Goal: Task Accomplishment & Management: Complete application form

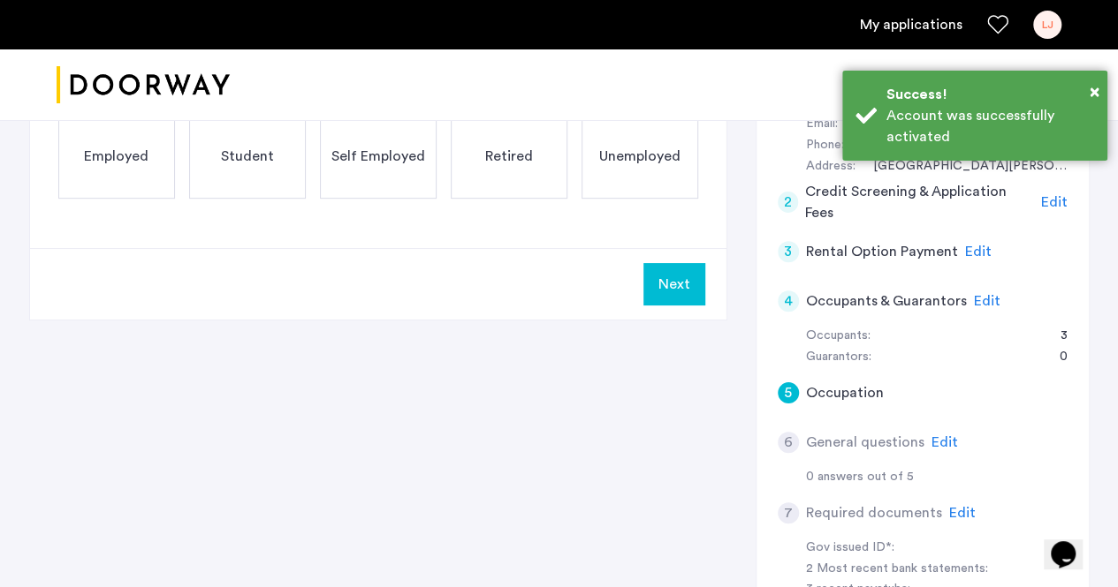
scroll to position [372, 0]
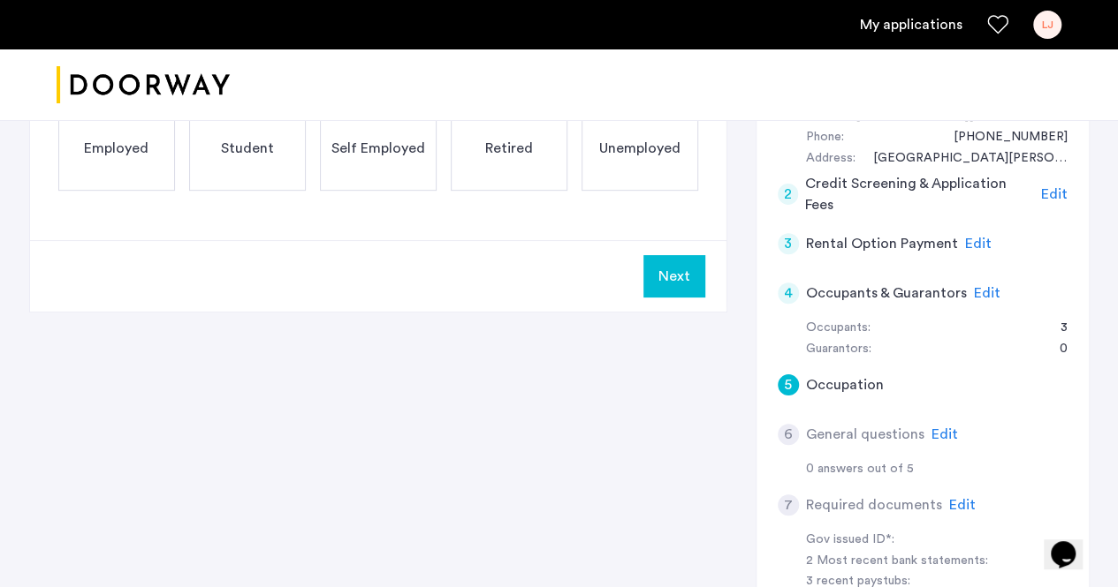
drag, startPoint x: 542, startPoint y: 291, endPoint x: 522, endPoint y: 312, distance: 29.4
click at [522, 312] on div "5 Occupation Employed Student Self Employed Retired Unemployed Next 1 Basic inf…" at bounding box center [559, 473] width 1060 height 906
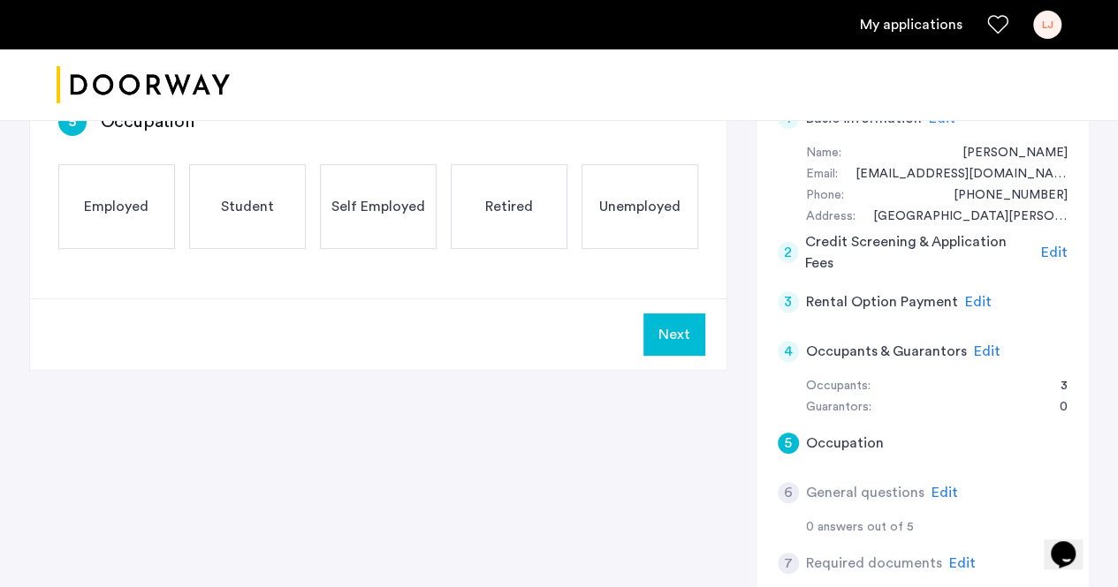
scroll to position [246, 0]
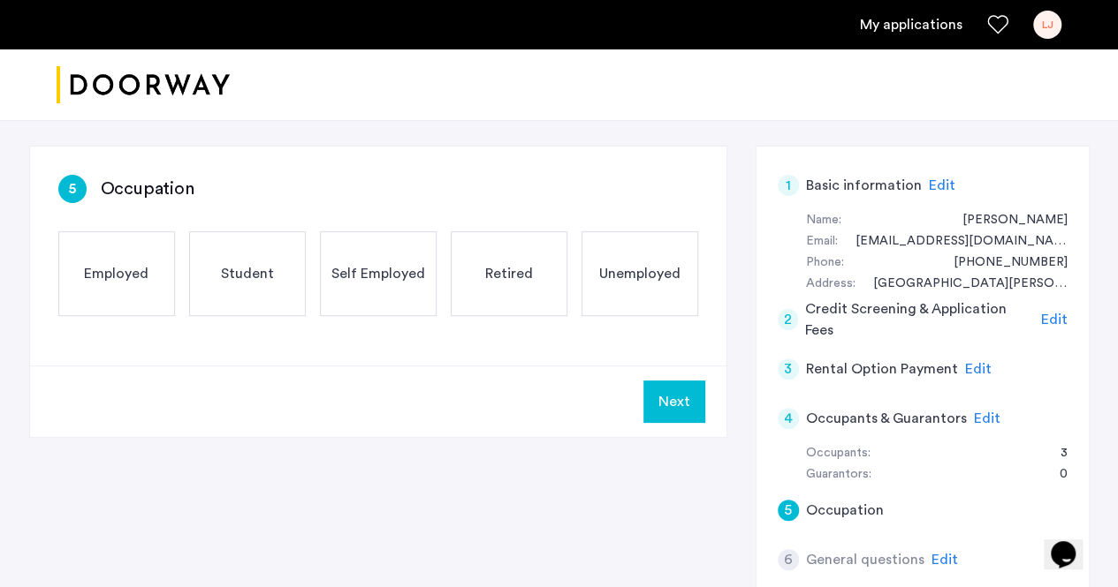
click at [253, 291] on div "Student" at bounding box center [247, 273] width 117 height 85
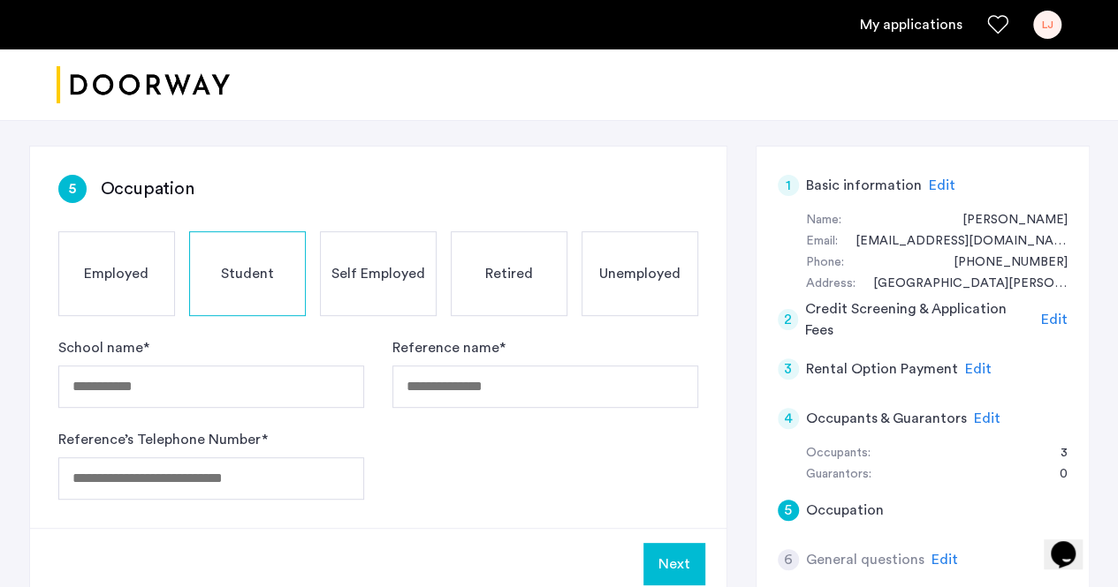
click at [459, 347] on label "Reference name *" at bounding box center [448, 347] width 113 height 21
click at [459, 366] on input "Reference name *" at bounding box center [545, 387] width 306 height 42
click at [461, 388] on input "Reference name *" at bounding box center [545, 387] width 306 height 42
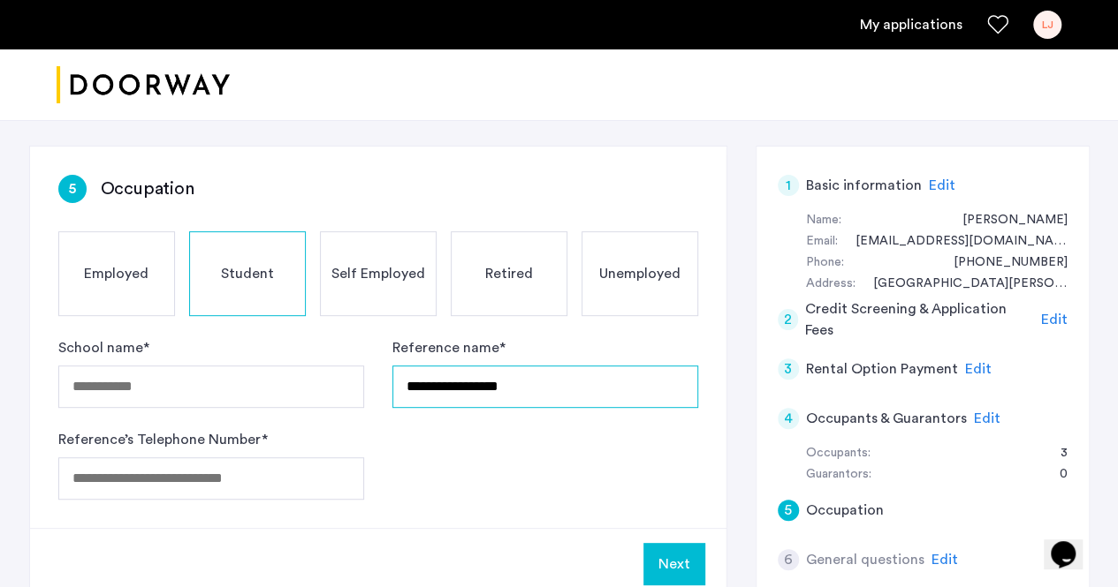
type input "**********"
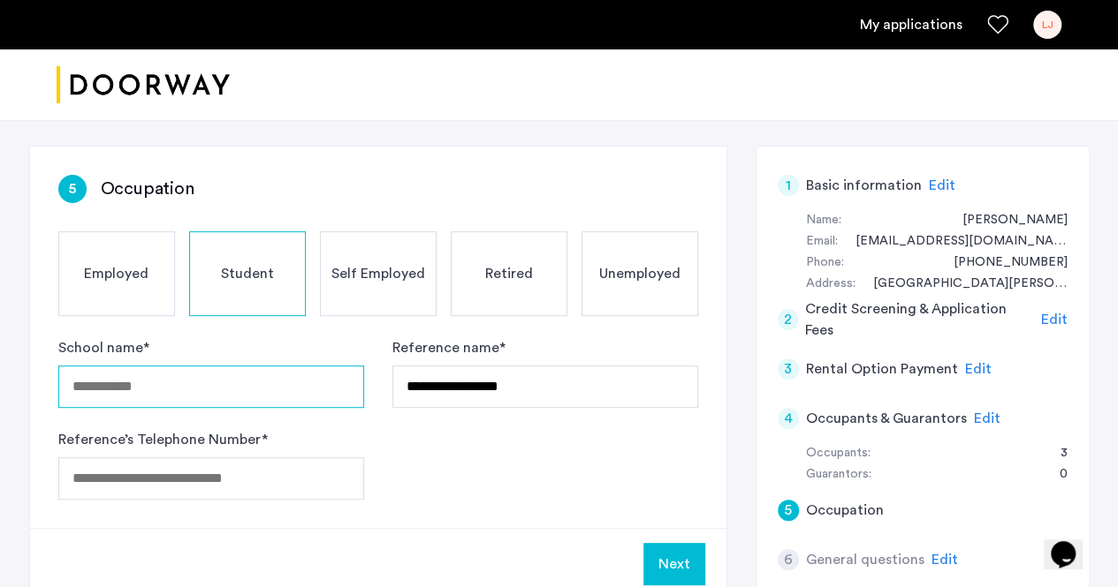
click at [214, 378] on input "School name *" at bounding box center [211, 387] width 306 height 42
type input "**********"
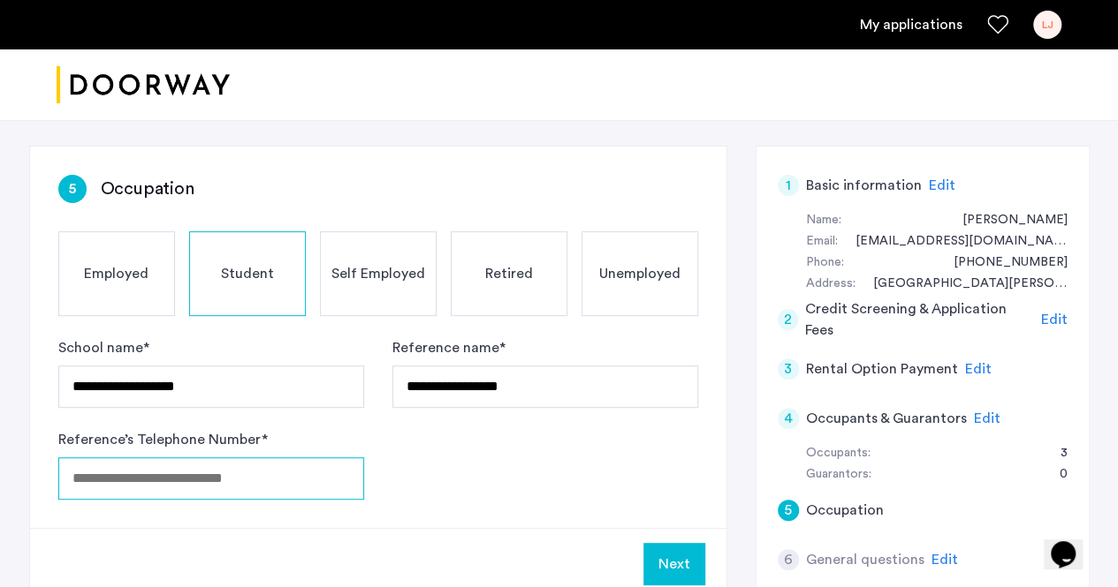
click at [214, 478] on input "Reference’s Telephone Number *" at bounding box center [211, 479] width 306 height 42
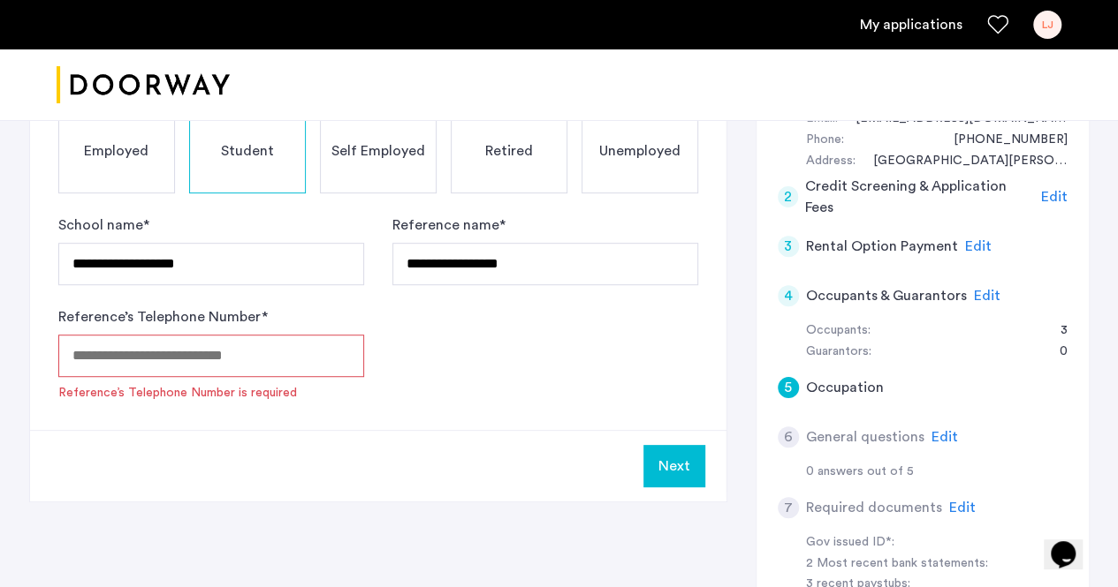
scroll to position [371, 0]
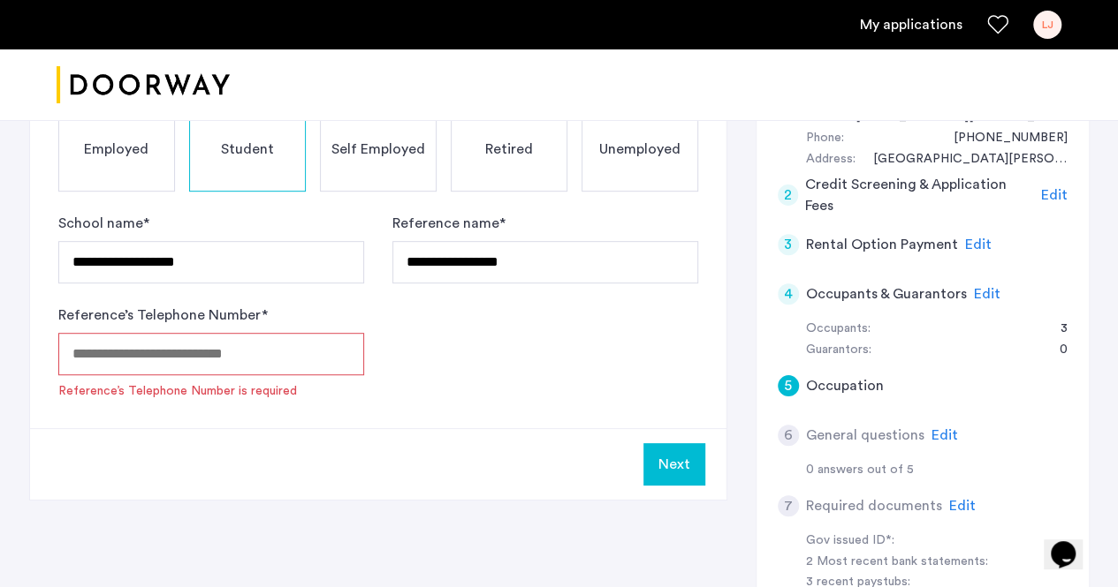
click at [223, 343] on input "Reference’s Telephone Number *" at bounding box center [211, 354] width 306 height 42
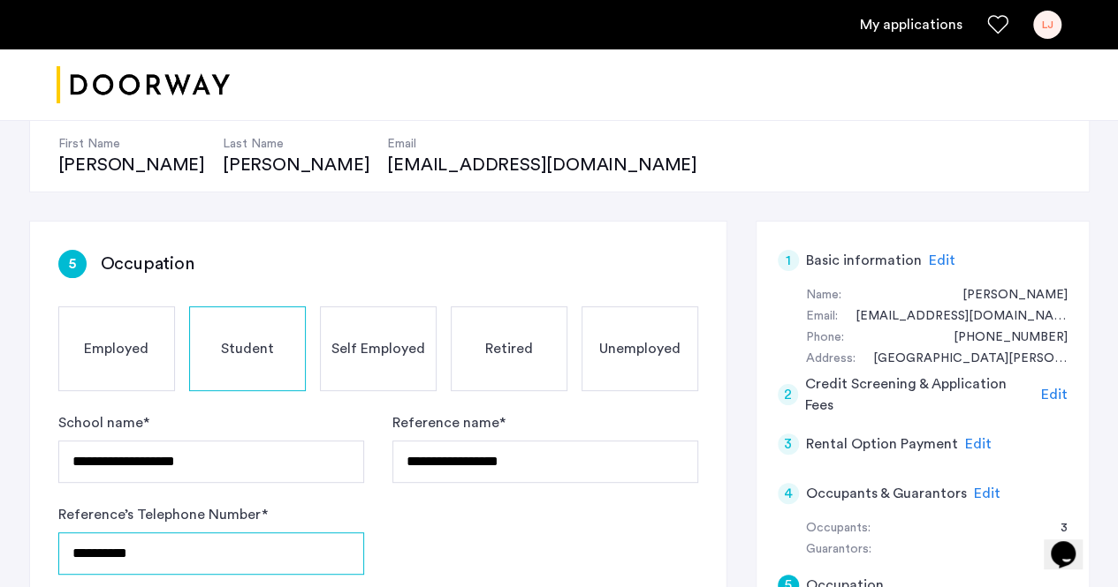
scroll to position [279, 0]
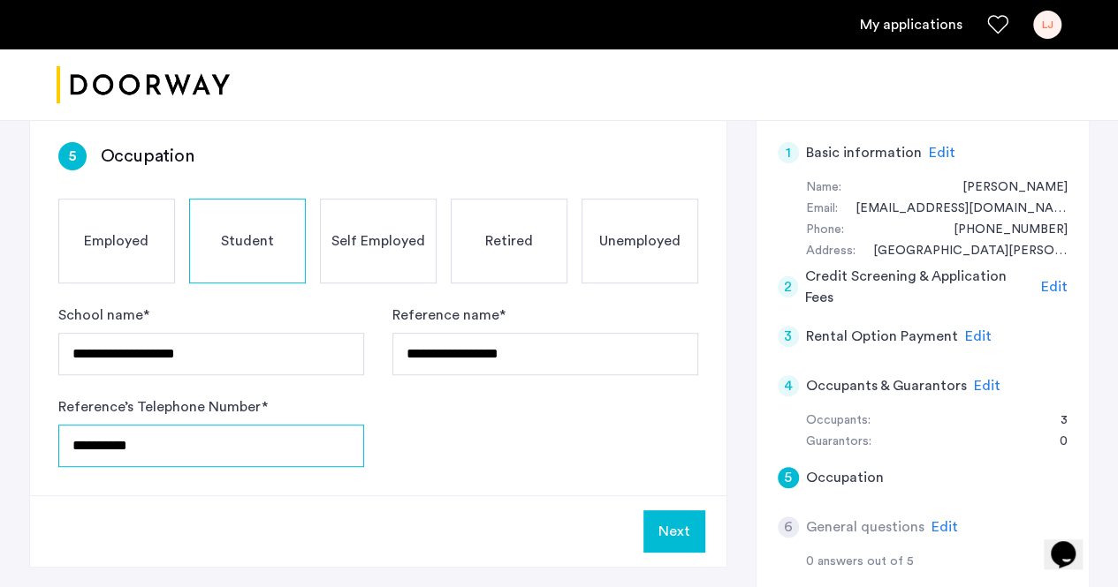
type input "**********"
click at [678, 534] on button "Next" at bounding box center [674, 532] width 62 height 42
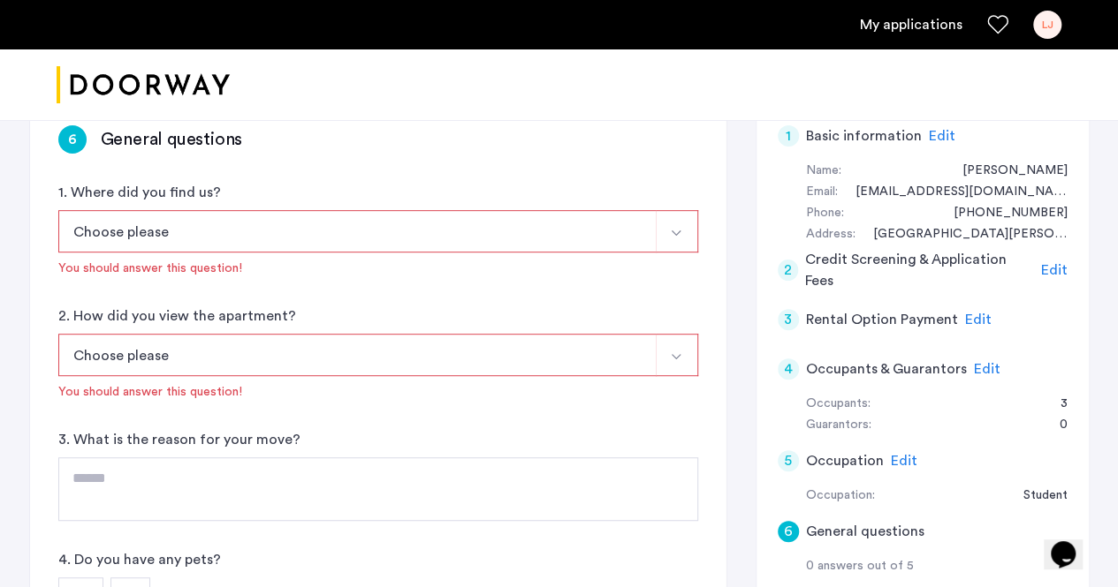
scroll to position [297, 0]
click at [343, 234] on button "Choose please" at bounding box center [357, 230] width 598 height 42
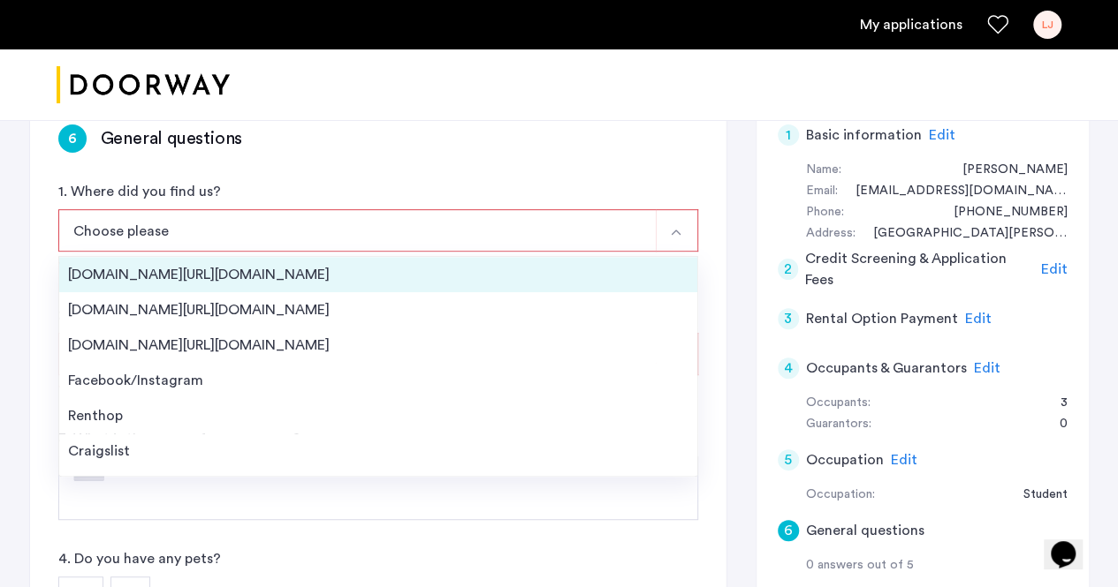
click at [283, 276] on div "[DOMAIN_NAME][URL][DOMAIN_NAME]" at bounding box center [378, 274] width 620 height 21
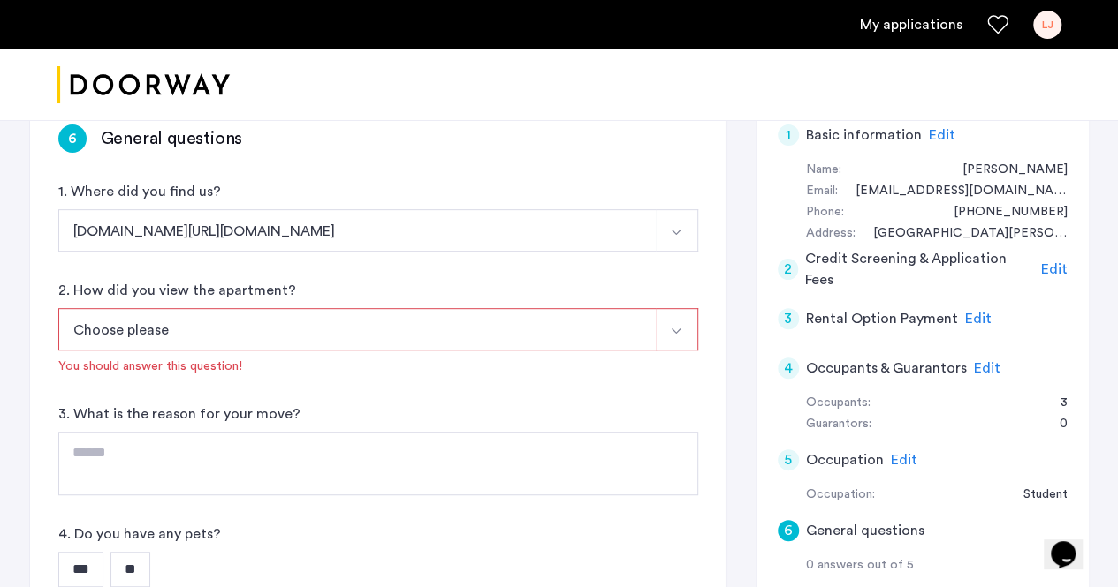
click at [261, 335] on button "Choose please" at bounding box center [357, 329] width 598 height 42
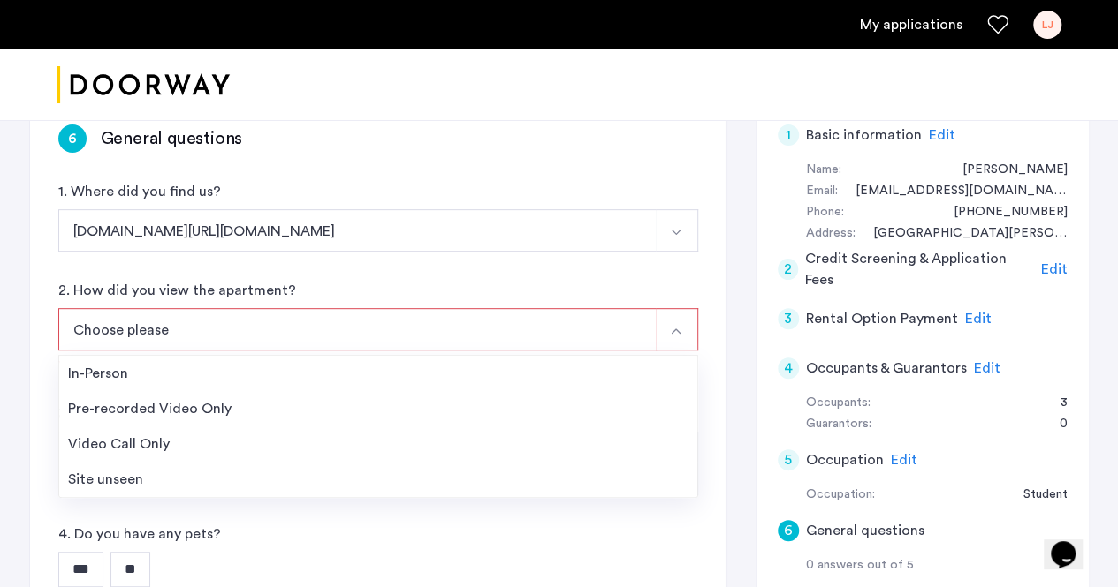
click at [228, 246] on button "[DOMAIN_NAME][URL][DOMAIN_NAME]" at bounding box center [357, 230] width 598 height 42
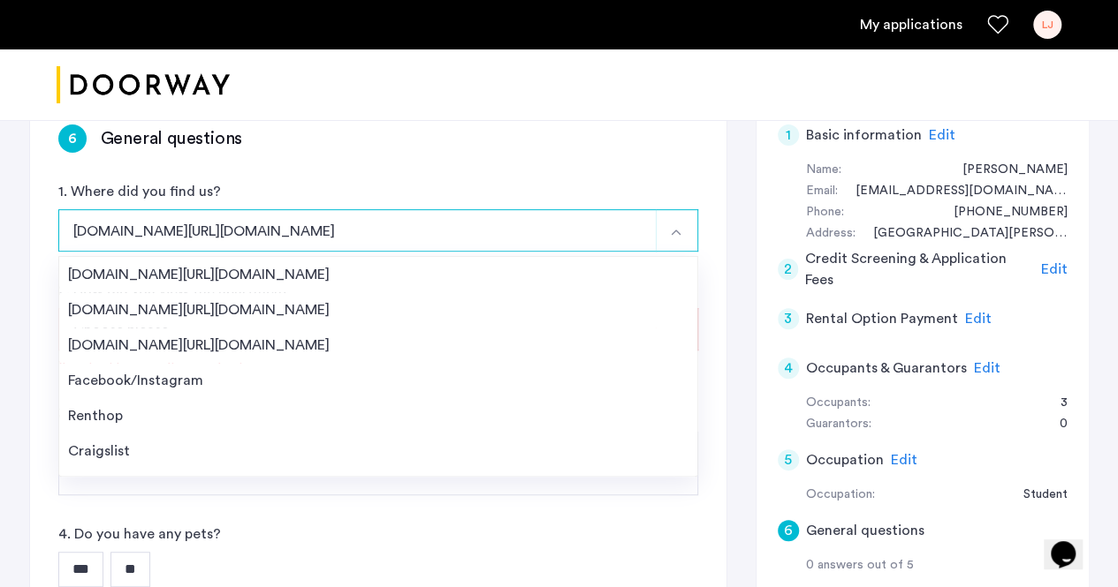
click at [228, 246] on button "[DOMAIN_NAME][URL][DOMAIN_NAME]" at bounding box center [357, 230] width 598 height 42
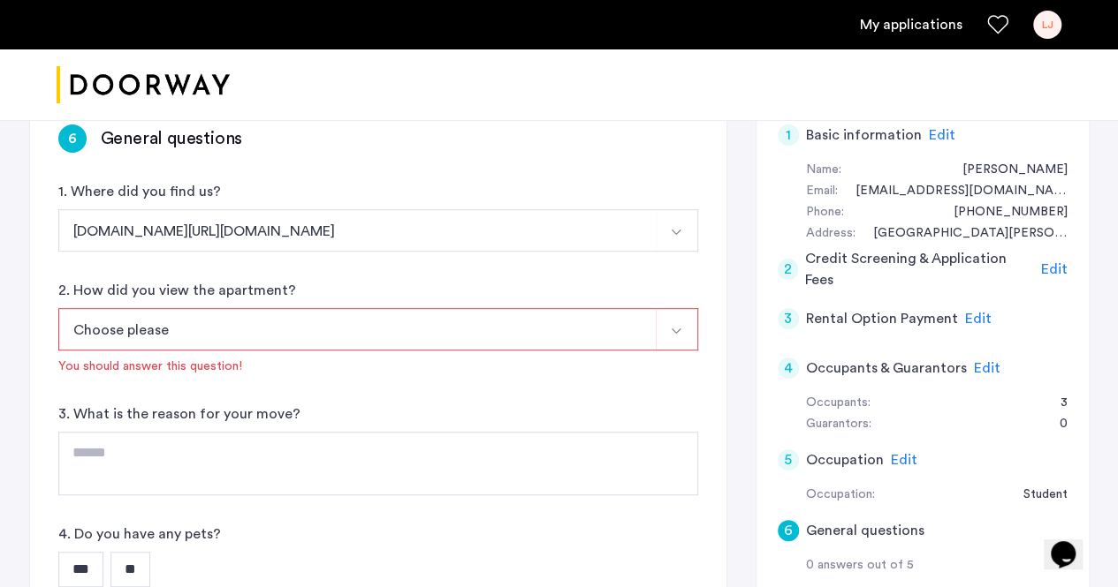
click at [214, 310] on button "Choose please" at bounding box center [357, 329] width 598 height 42
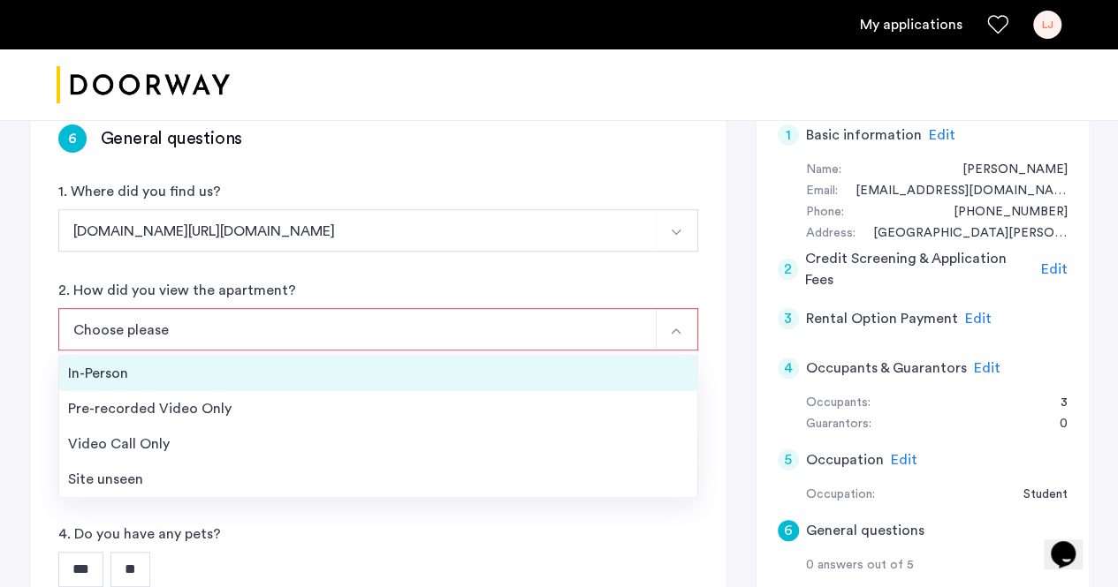
click at [213, 360] on li "In-Person" at bounding box center [378, 373] width 638 height 35
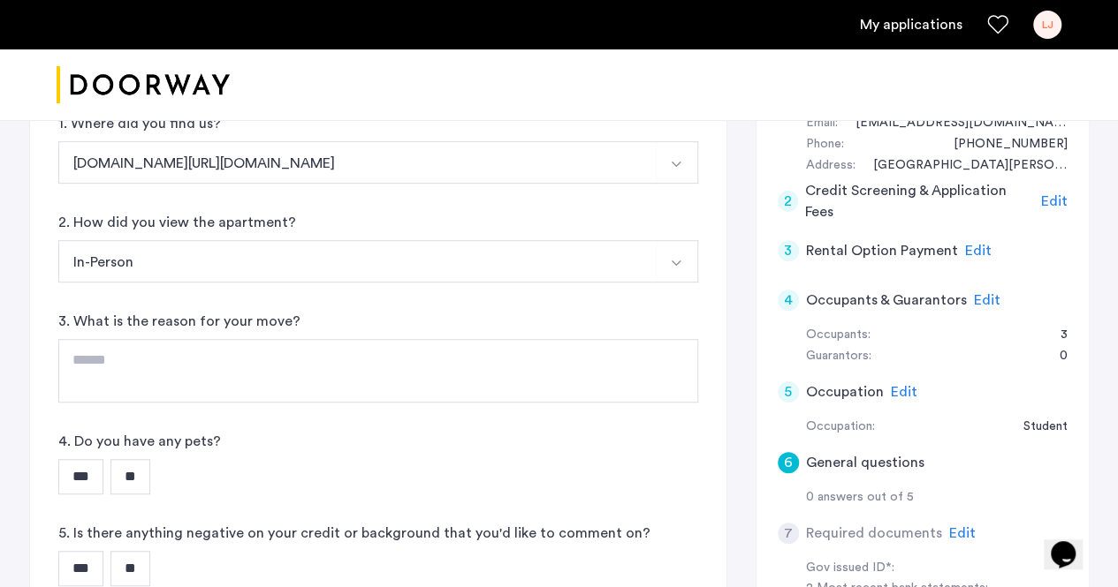
scroll to position [368, 0]
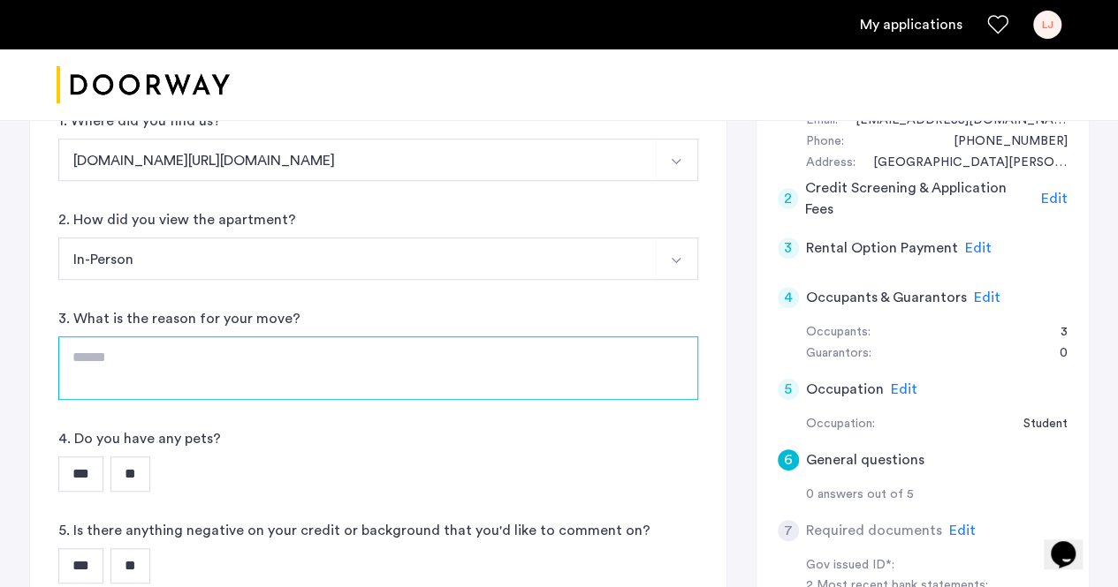
click at [213, 360] on textarea at bounding box center [378, 369] width 640 height 64
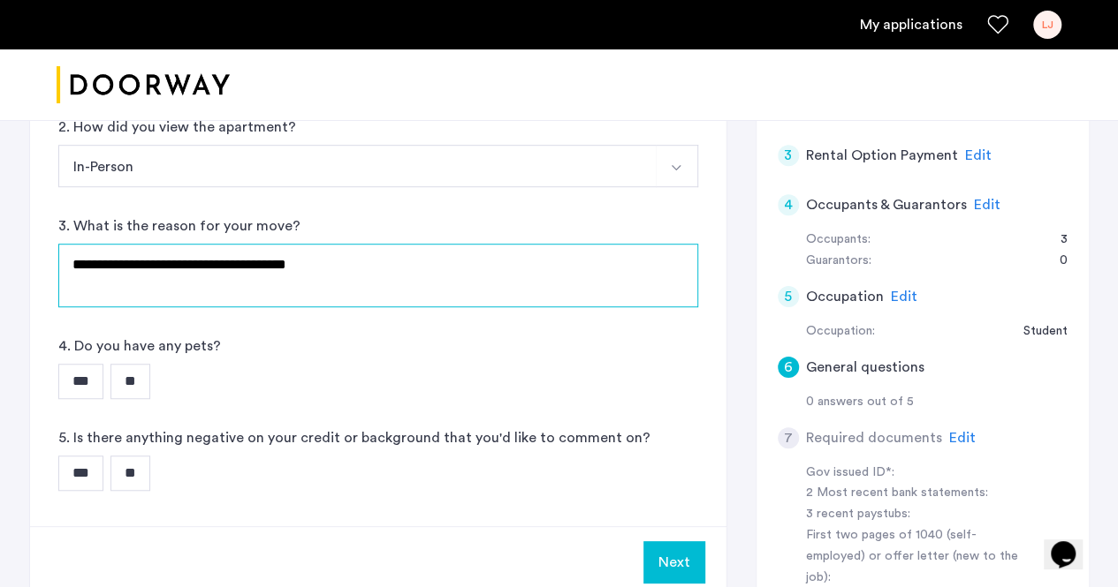
scroll to position [461, 0]
type textarea "**********"
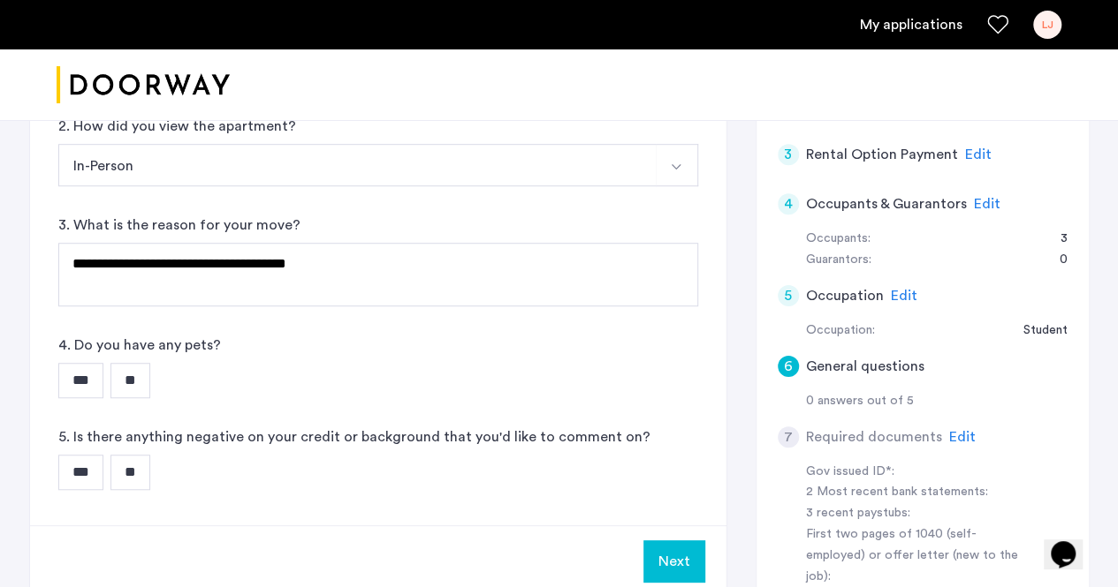
click at [150, 376] on input "**" at bounding box center [130, 380] width 40 height 35
click at [143, 467] on input "**" at bounding box center [130, 472] width 40 height 35
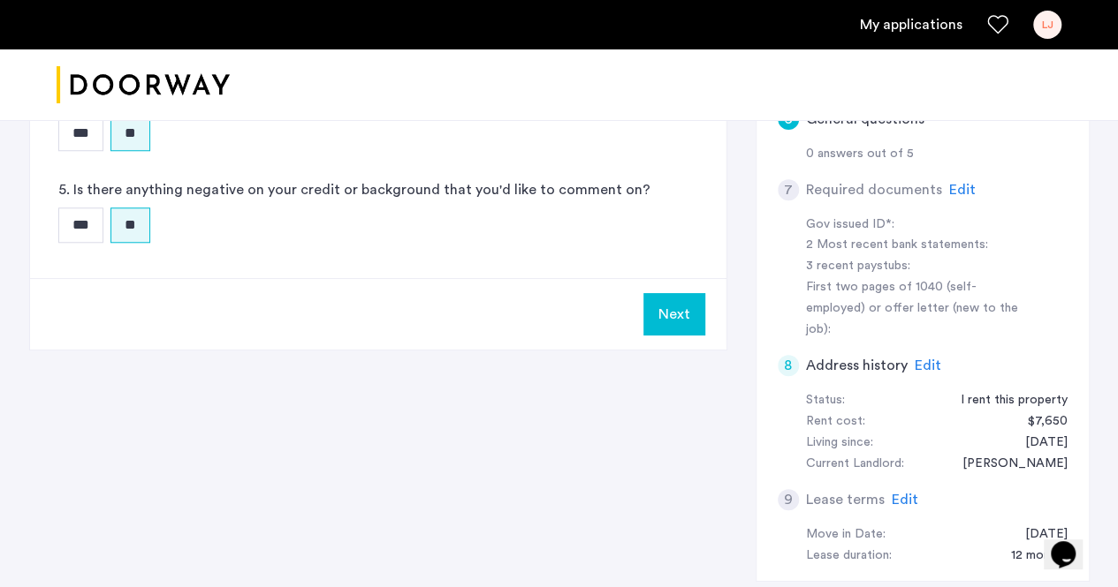
click at [677, 317] on button "Next" at bounding box center [674, 314] width 62 height 42
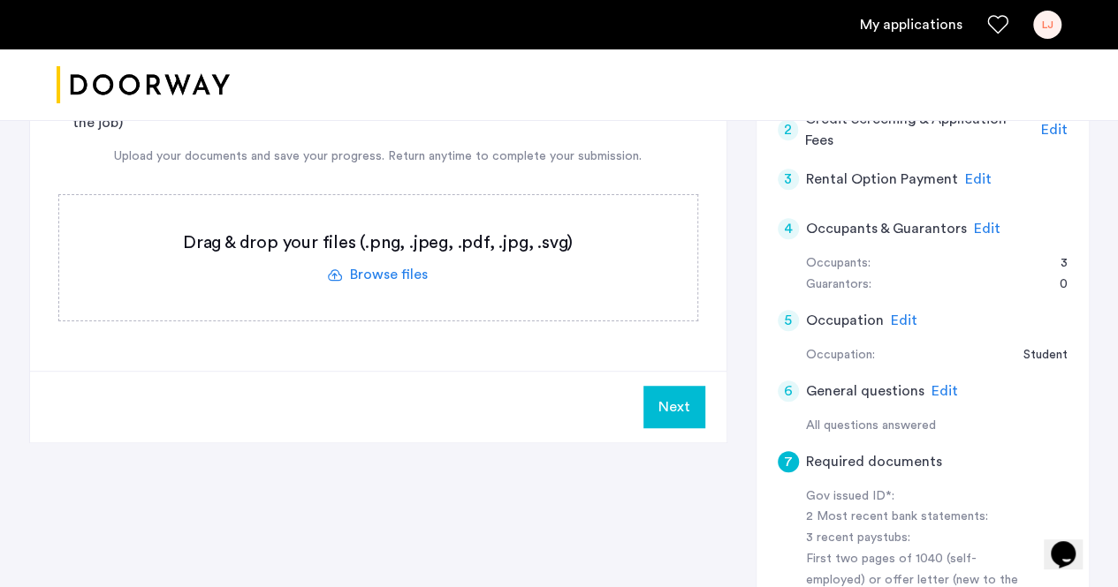
scroll to position [433, 0]
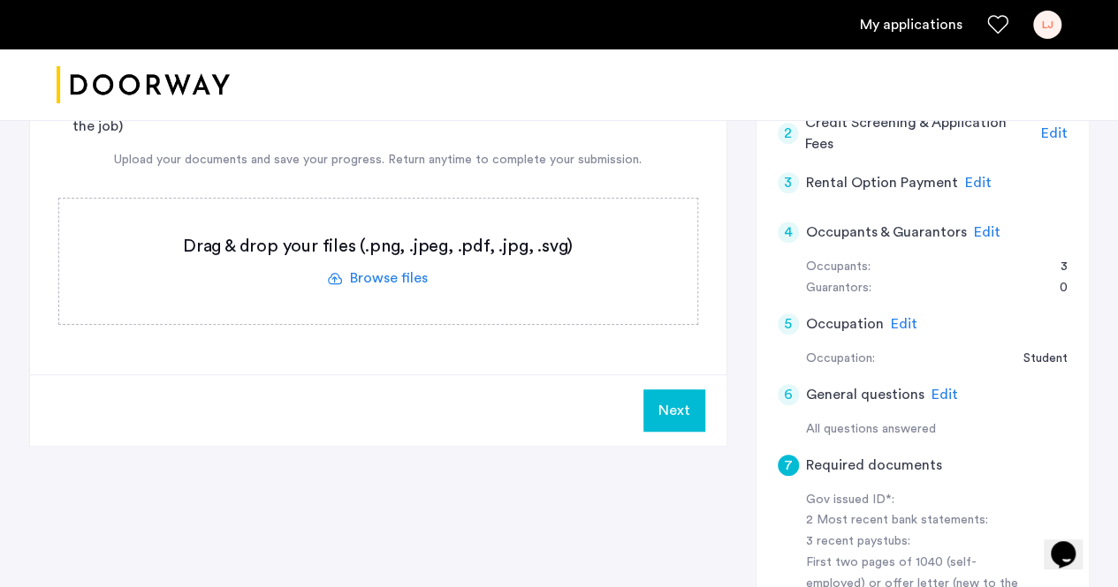
click at [974, 225] on span "Edit" at bounding box center [987, 232] width 27 height 14
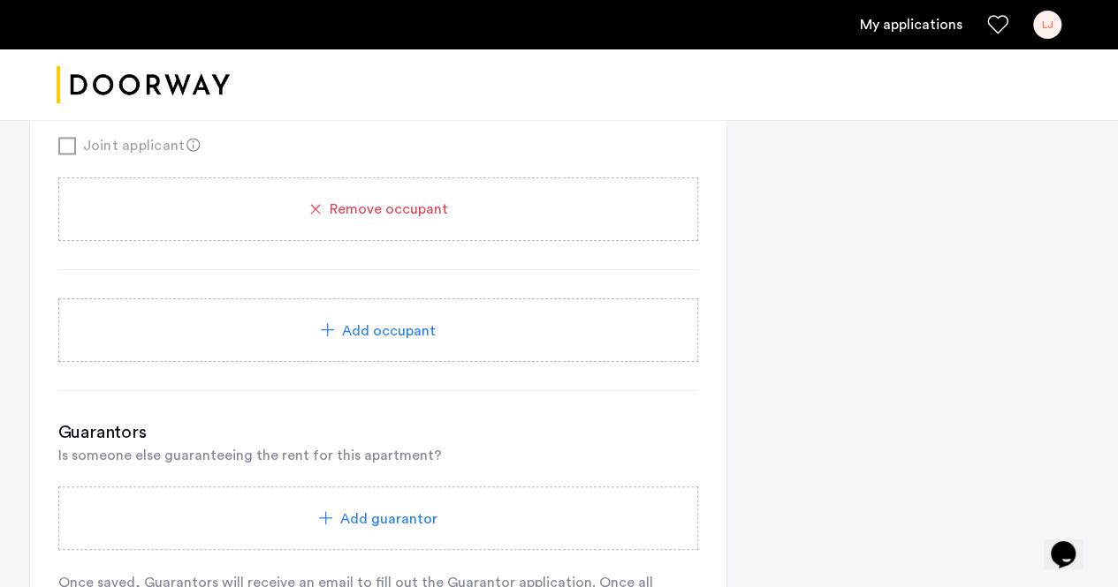
scroll to position [1527, 0]
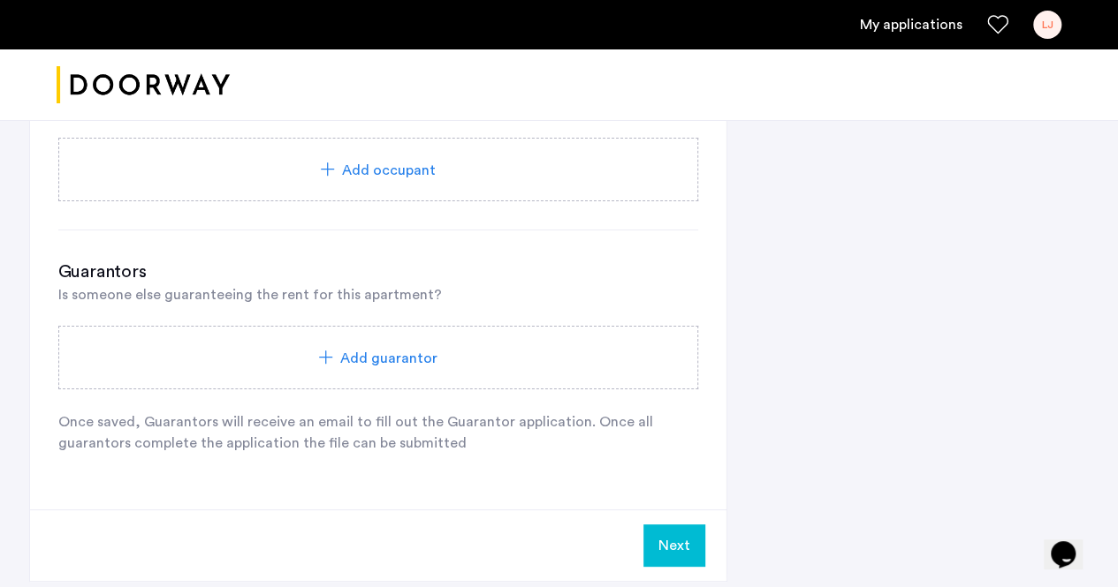
click at [389, 356] on span "Add guarantor" at bounding box center [388, 357] width 97 height 21
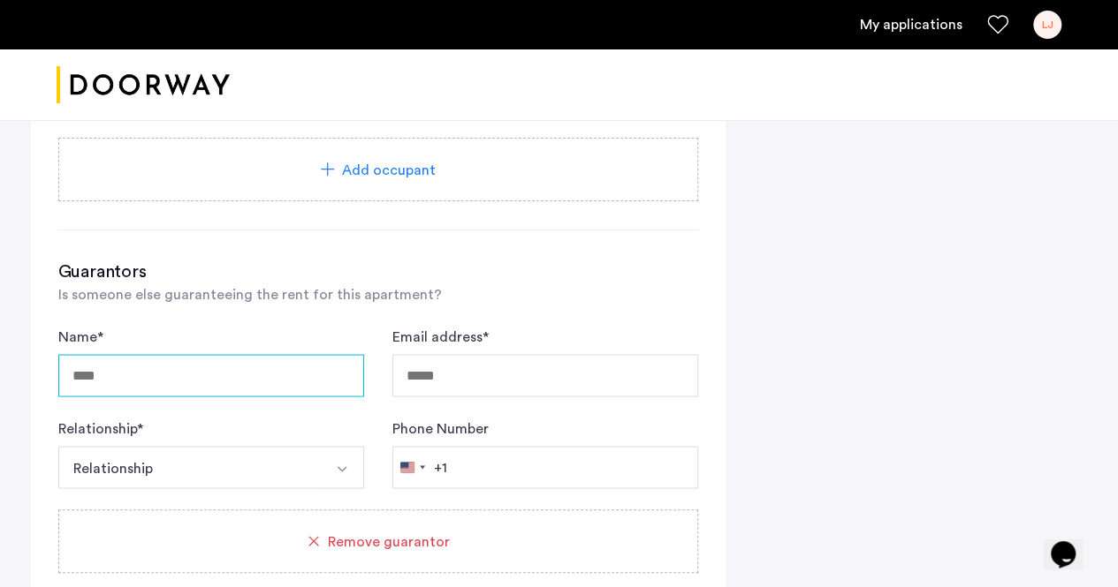
click at [254, 366] on input "Name *" at bounding box center [211, 375] width 306 height 42
type input "**********"
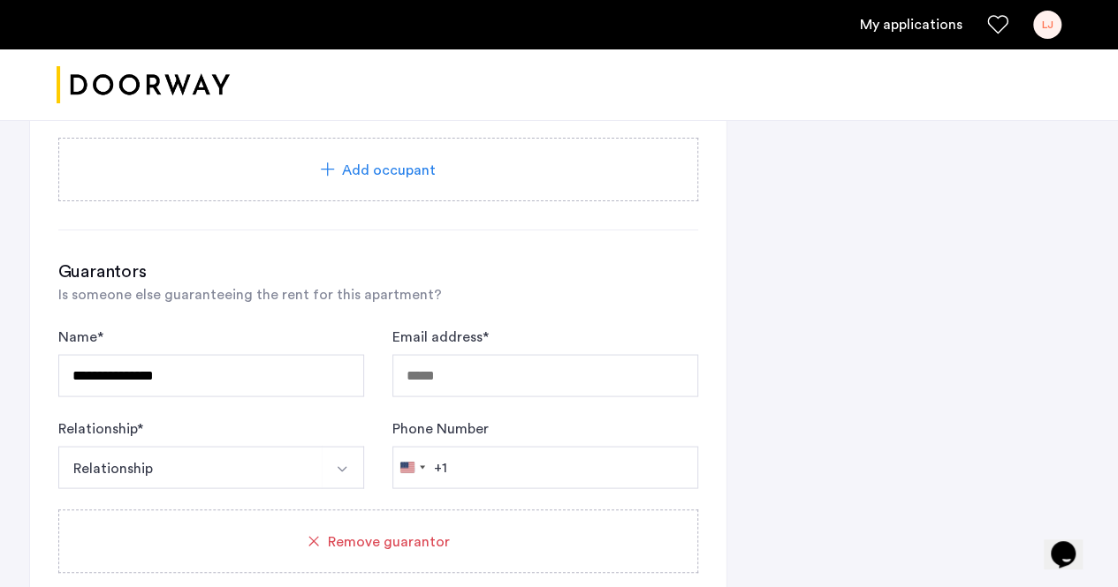
click at [496, 397] on form "**********" at bounding box center [378, 407] width 640 height 163
click at [462, 368] on input "Email address *" at bounding box center [545, 375] width 306 height 42
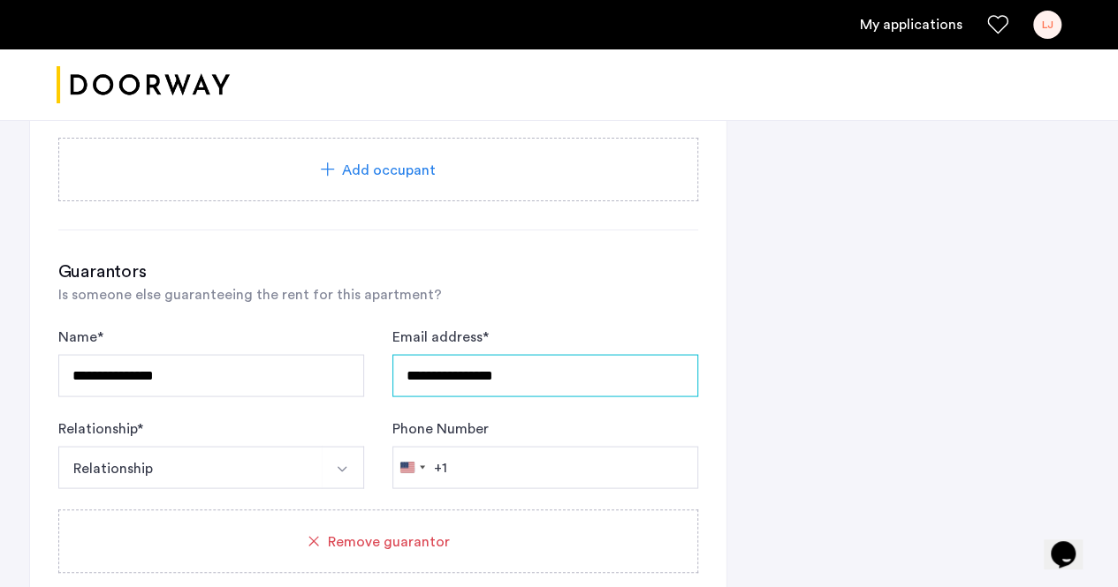
type input "**********"
click at [313, 467] on button "Relationship" at bounding box center [190, 467] width 264 height 42
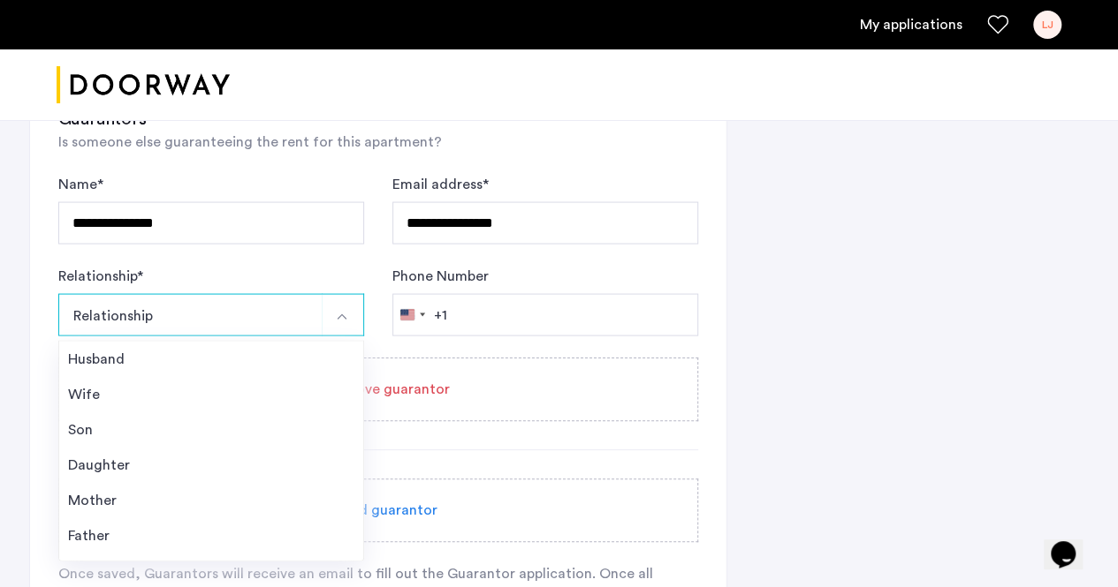
scroll to position [1680, 0]
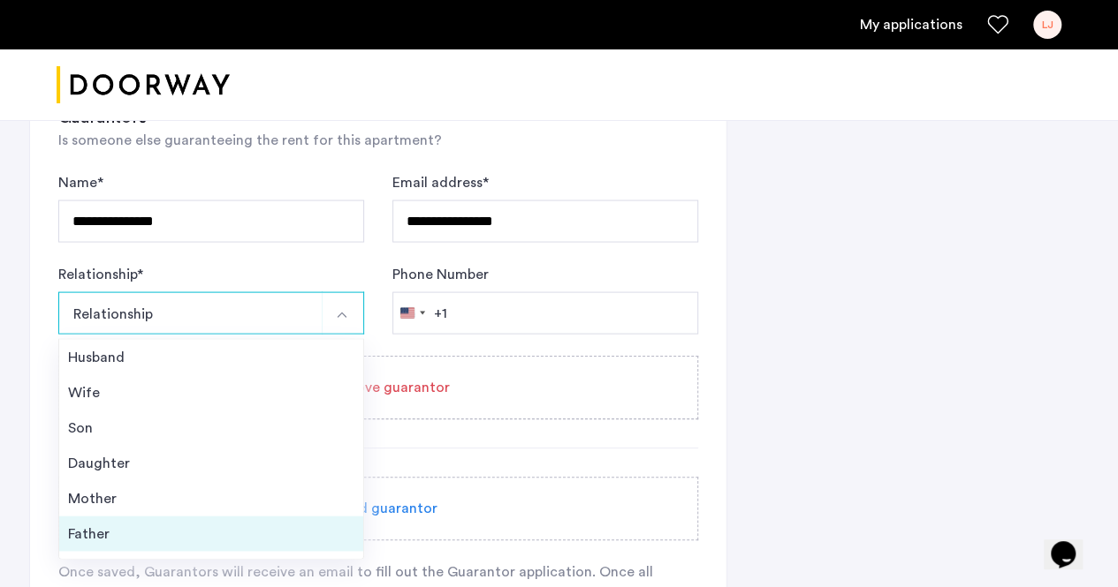
click at [256, 524] on div "Father" at bounding box center [211, 534] width 286 height 21
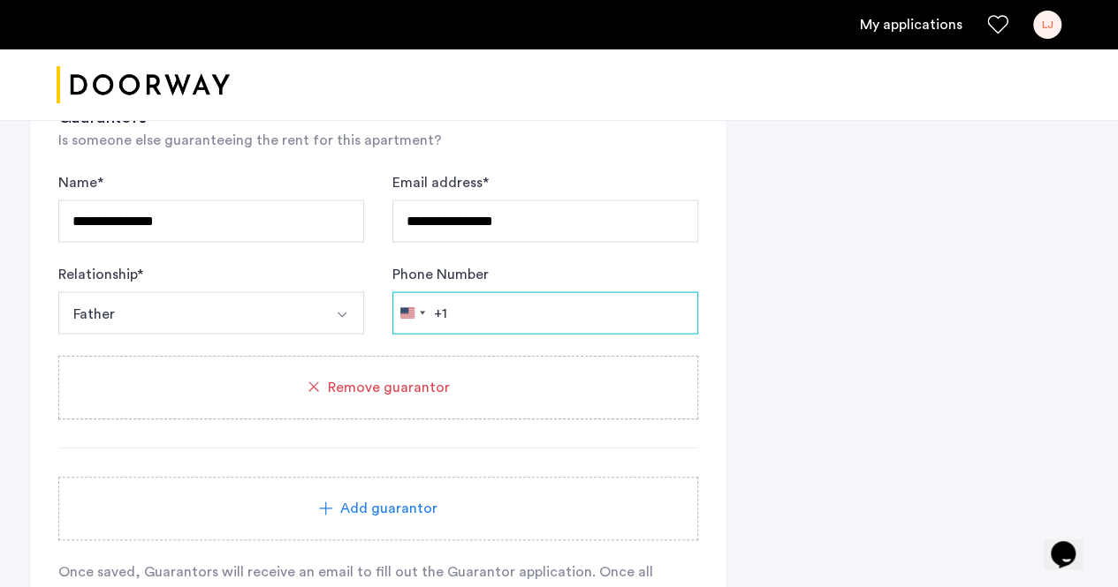
click at [513, 304] on input "Phone Number" at bounding box center [545, 313] width 306 height 42
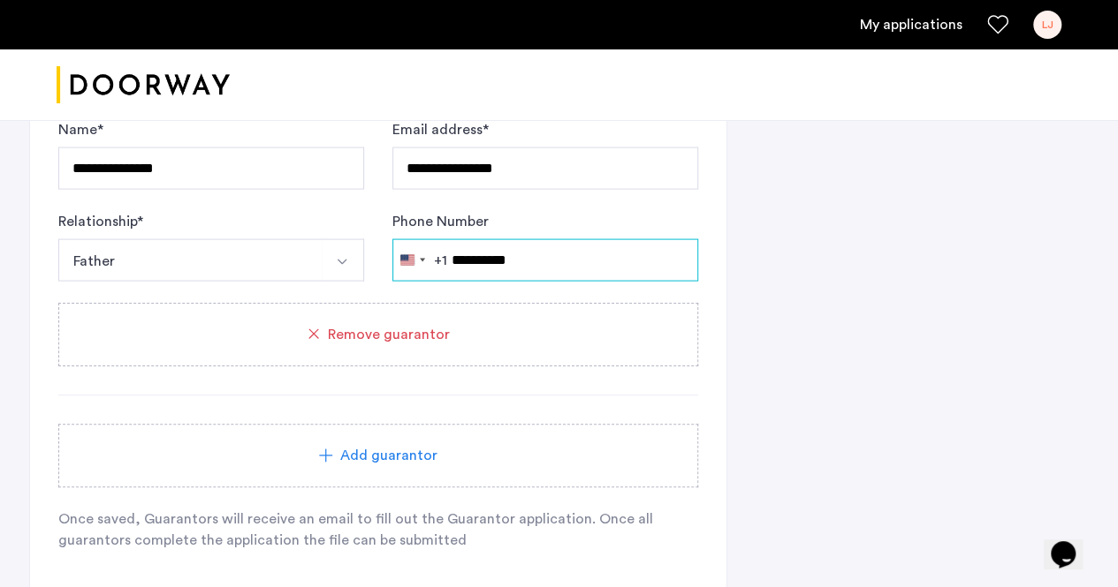
scroll to position [1733, 0]
type input "**********"
click at [433, 450] on span "Add guarantor" at bounding box center [388, 455] width 97 height 21
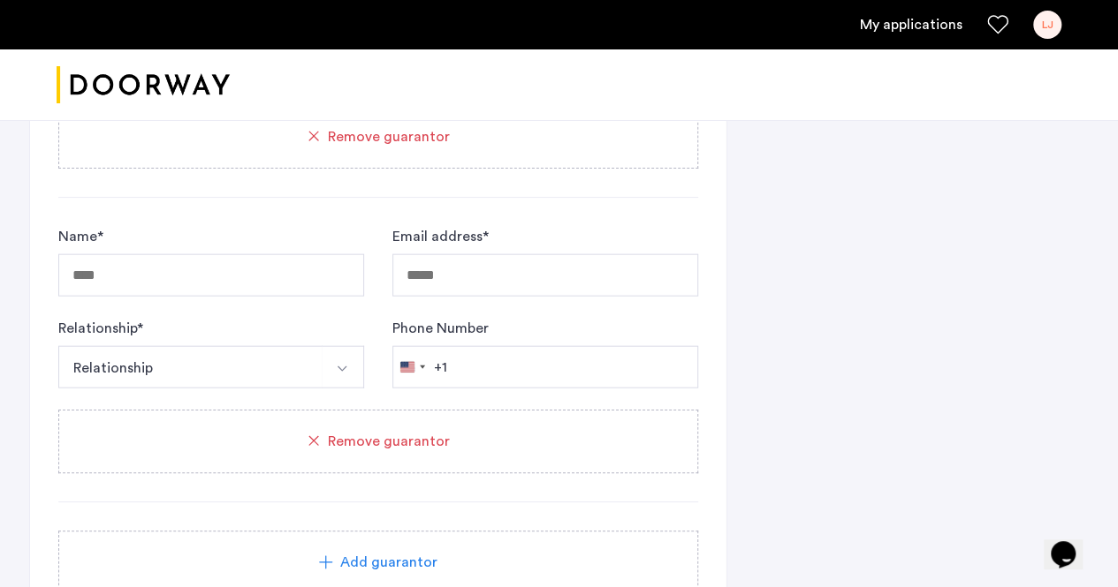
scroll to position [1986, 0]
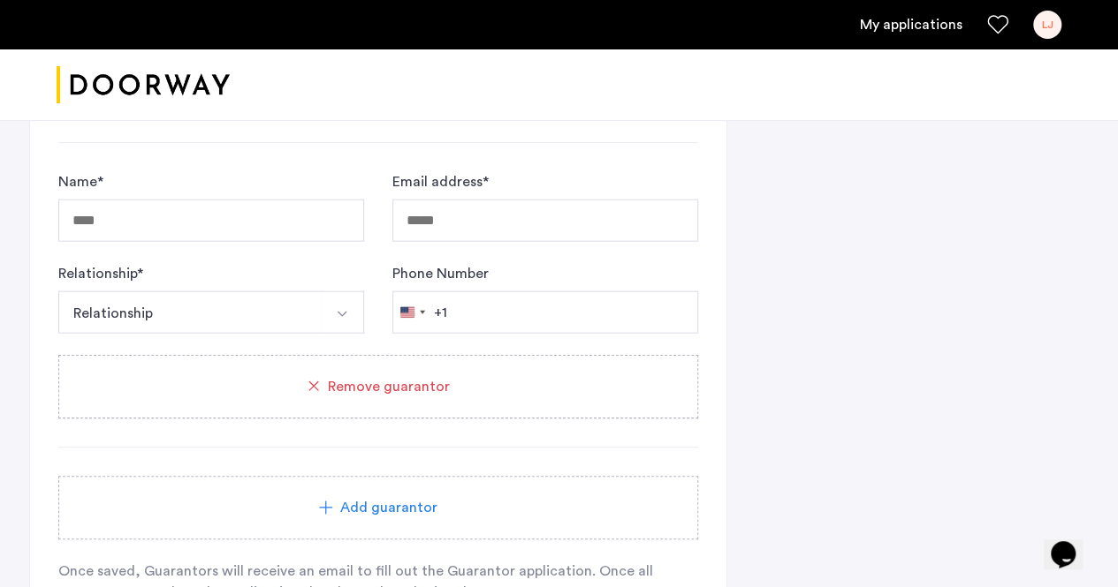
click at [426, 386] on span "Remove guarantor" at bounding box center [389, 386] width 122 height 21
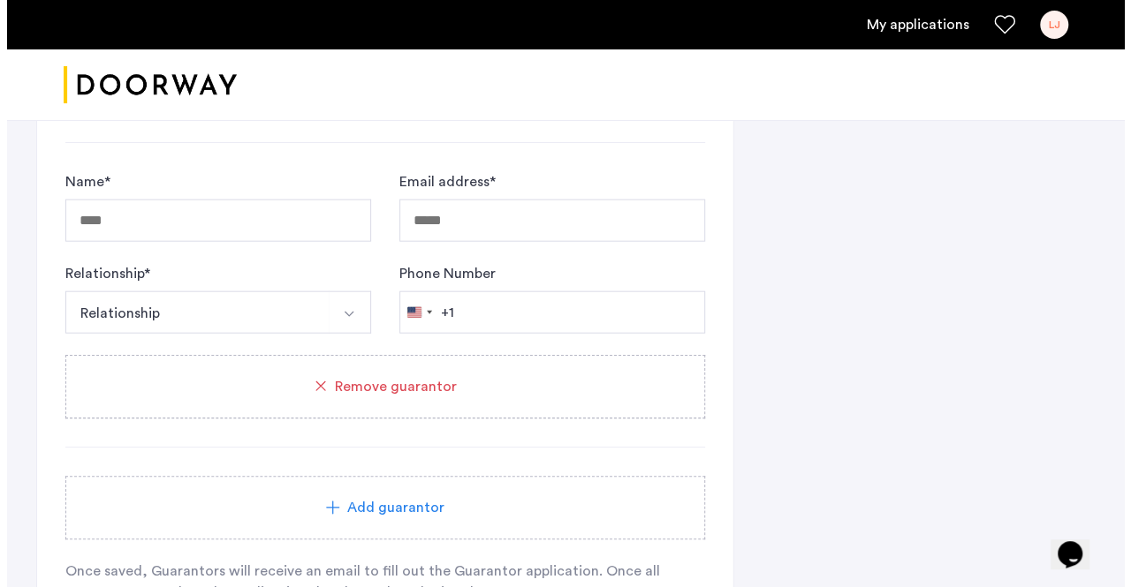
scroll to position [0, 0]
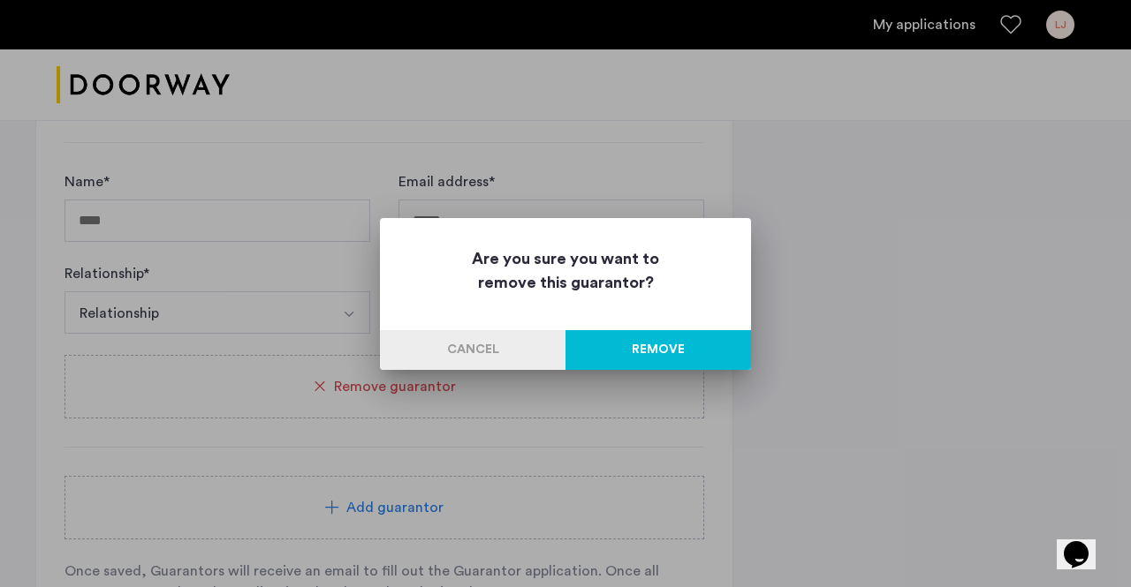
click at [610, 351] on button "Remove" at bounding box center [658, 350] width 186 height 40
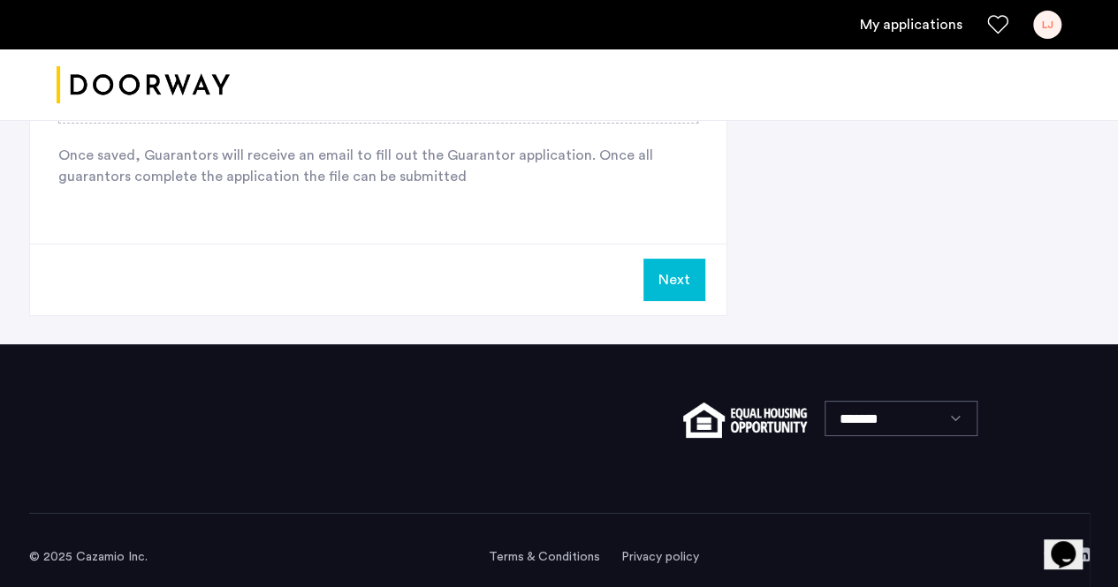
scroll to position [2101, 0]
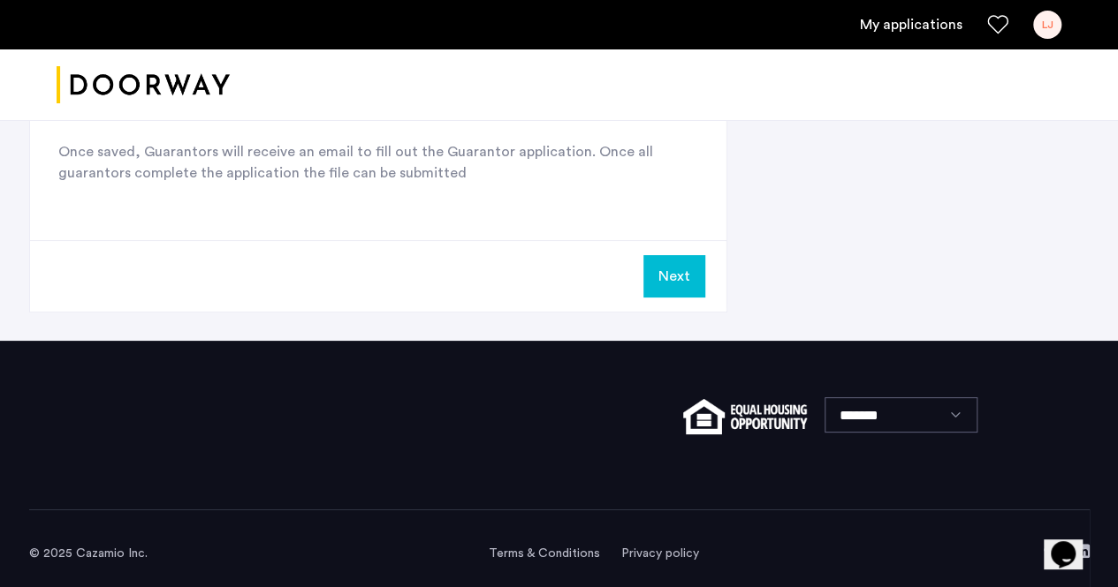
click at [684, 255] on button "Next" at bounding box center [674, 276] width 62 height 42
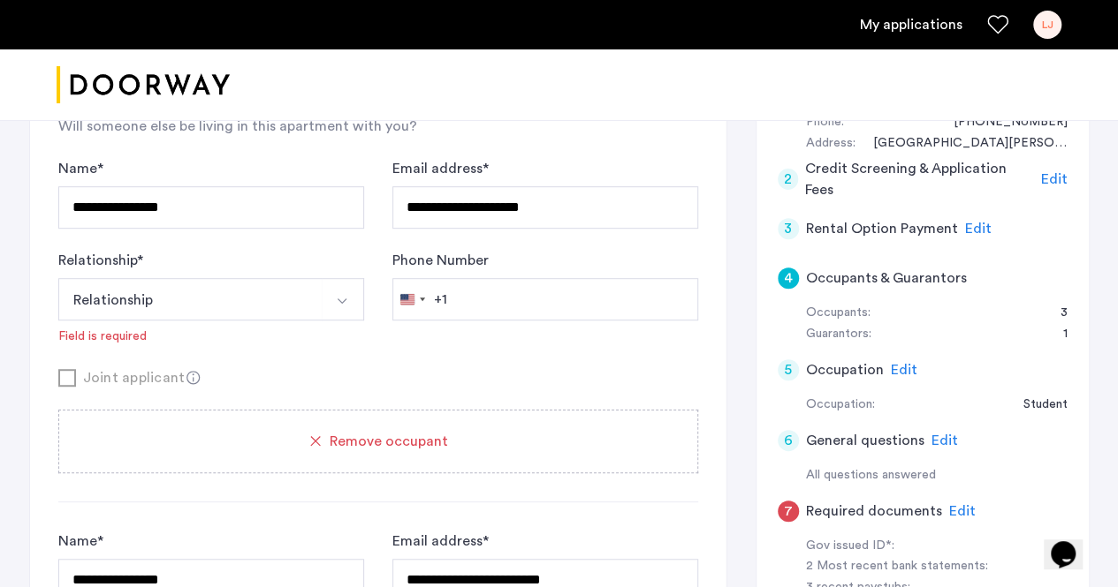
scroll to position [385, 0]
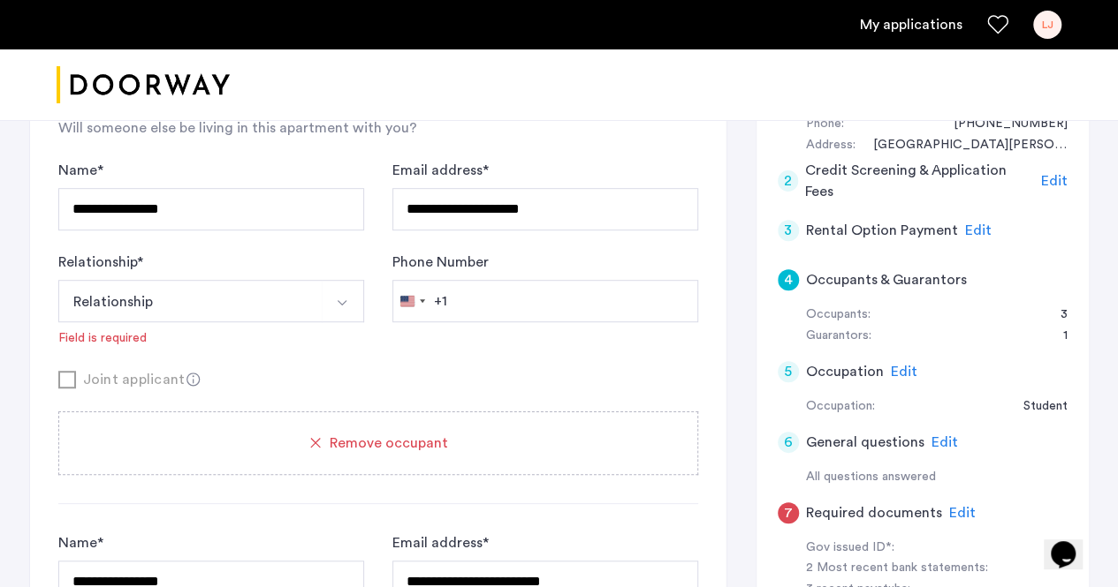
click at [341, 296] on img "Select option" at bounding box center [342, 303] width 14 height 14
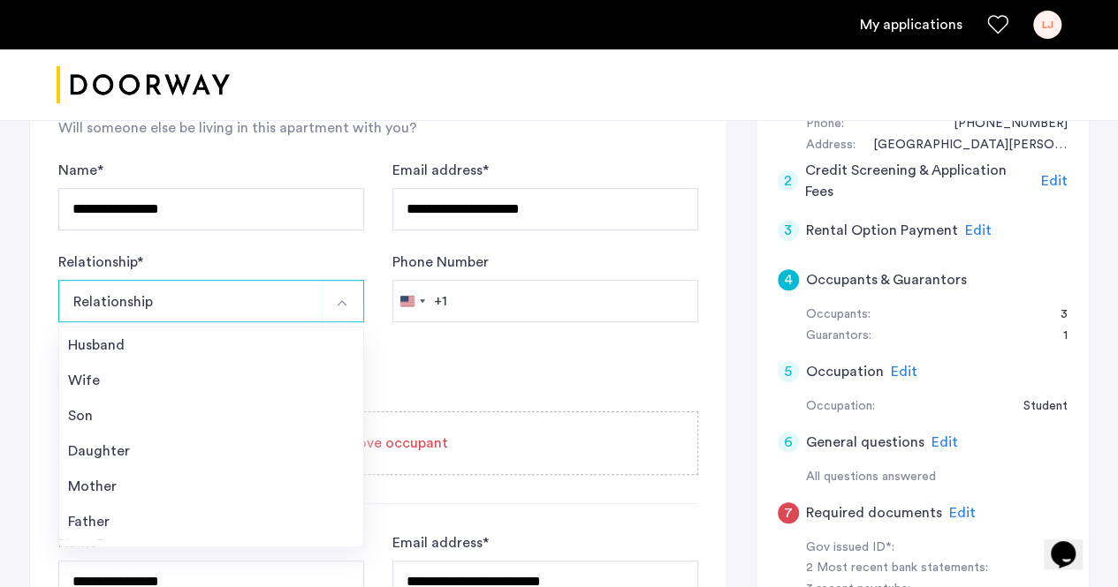
click at [341, 296] on img "Select option" at bounding box center [342, 303] width 14 height 14
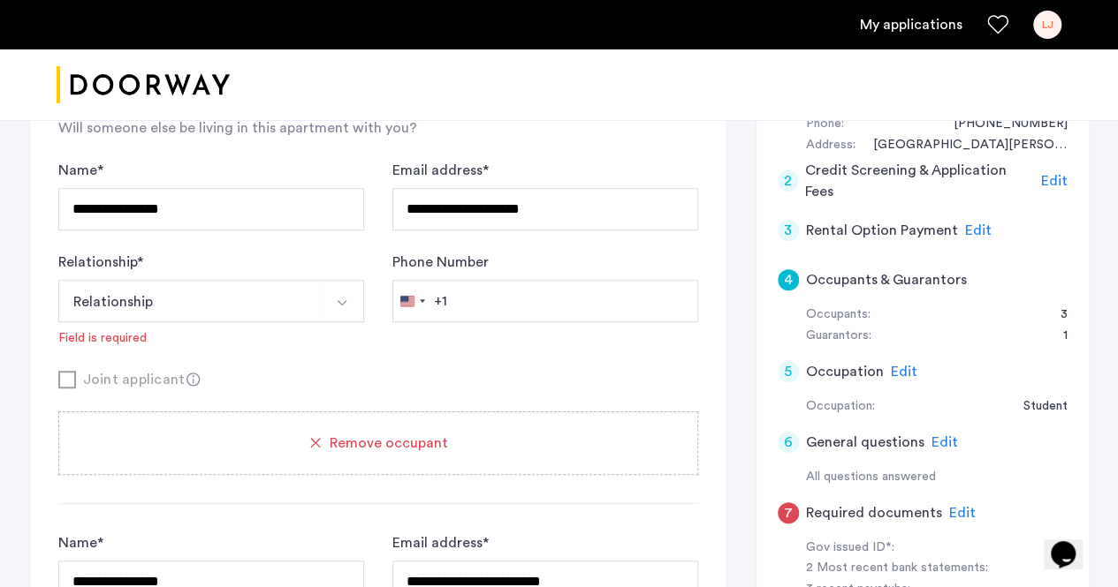
scroll to position [240, 0]
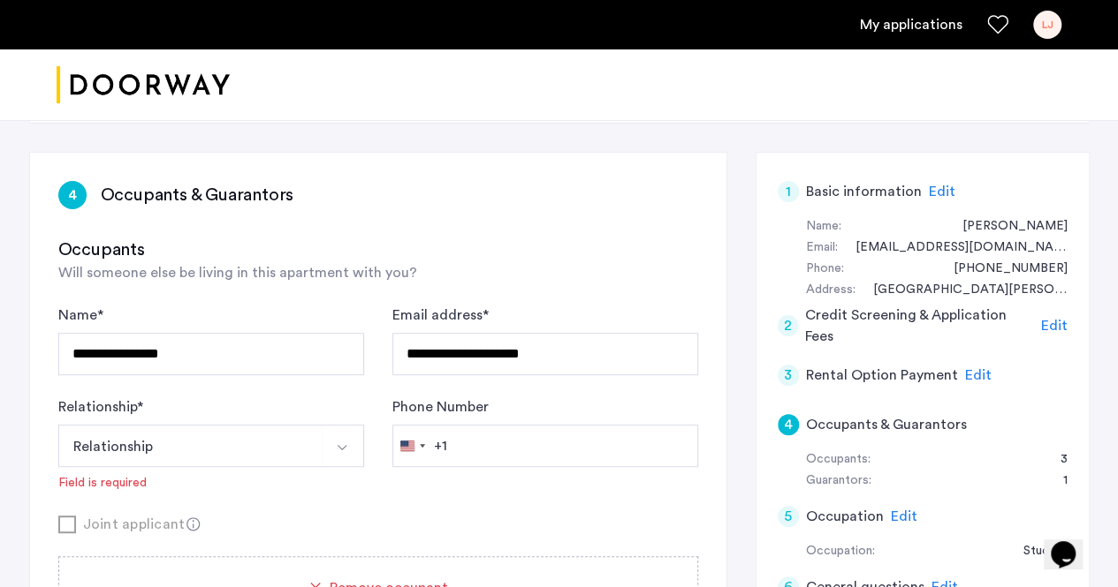
click at [320, 427] on button "Relationship" at bounding box center [190, 446] width 264 height 42
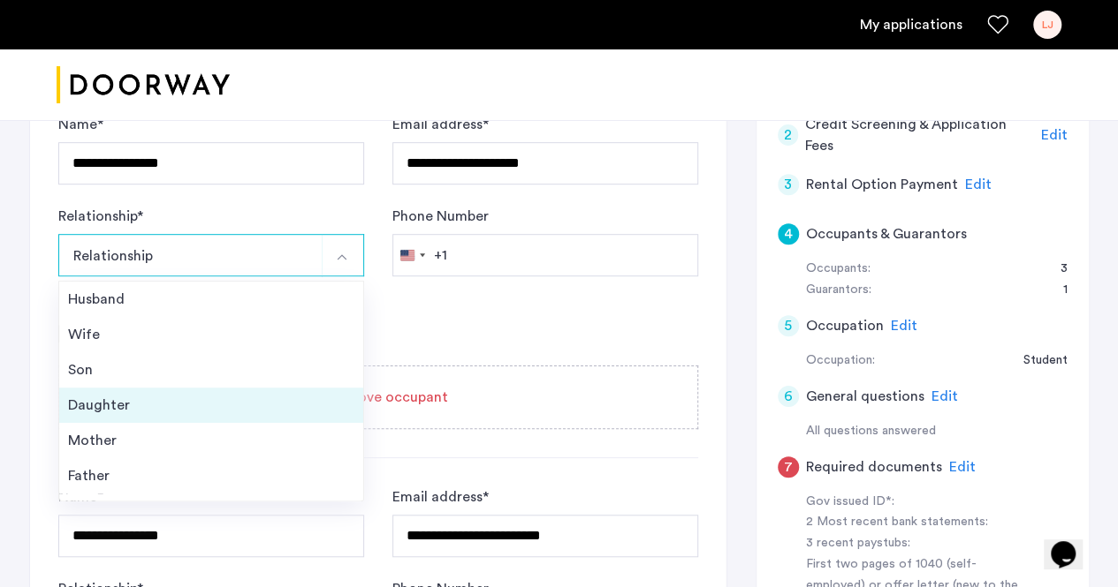
scroll to position [63, 0]
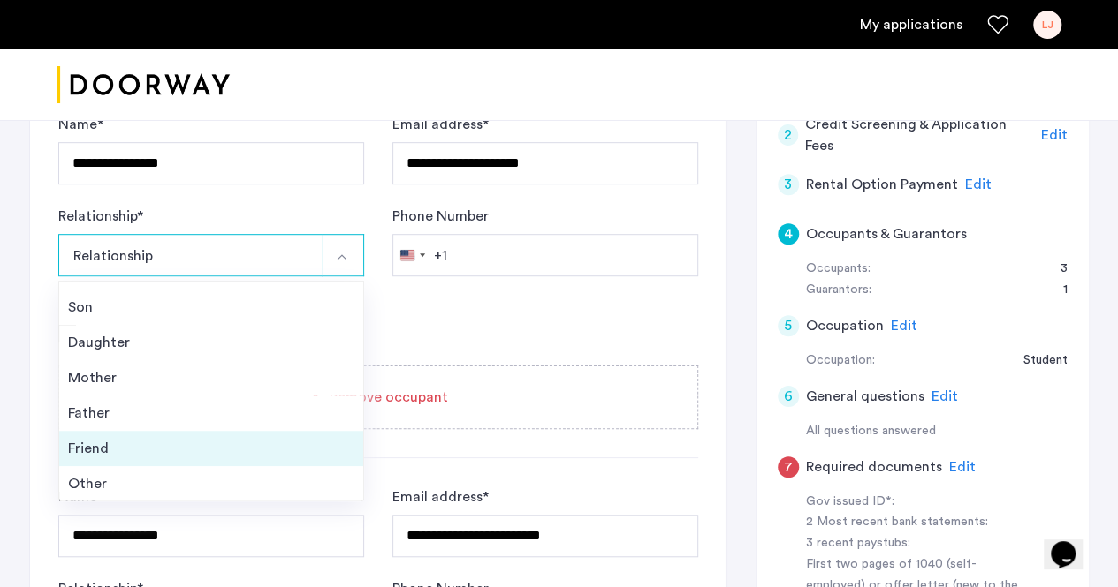
click at [210, 453] on div "Friend" at bounding box center [211, 448] width 286 height 21
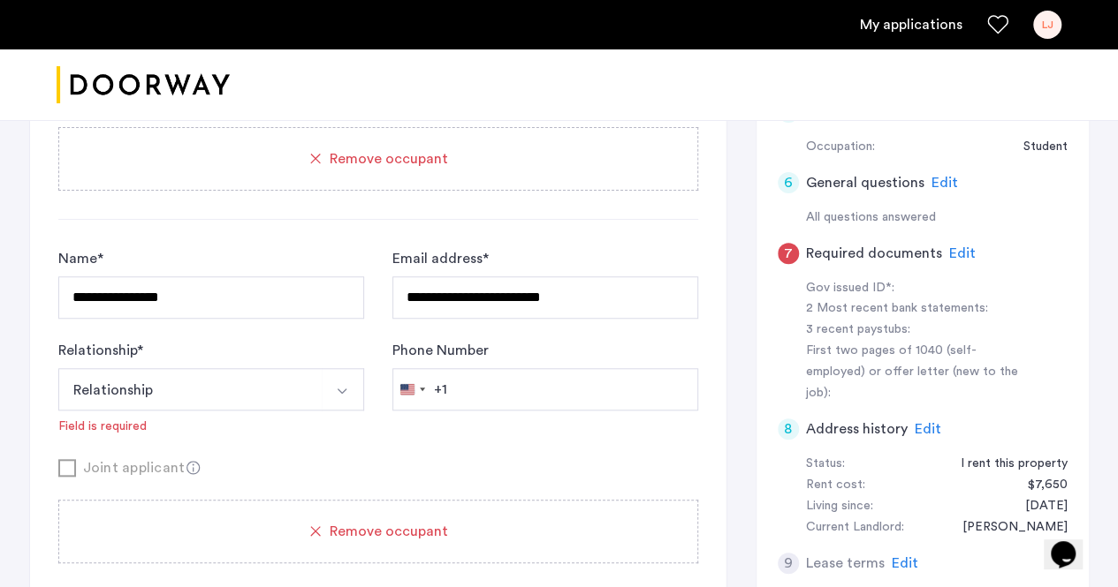
scroll to position [661, 0]
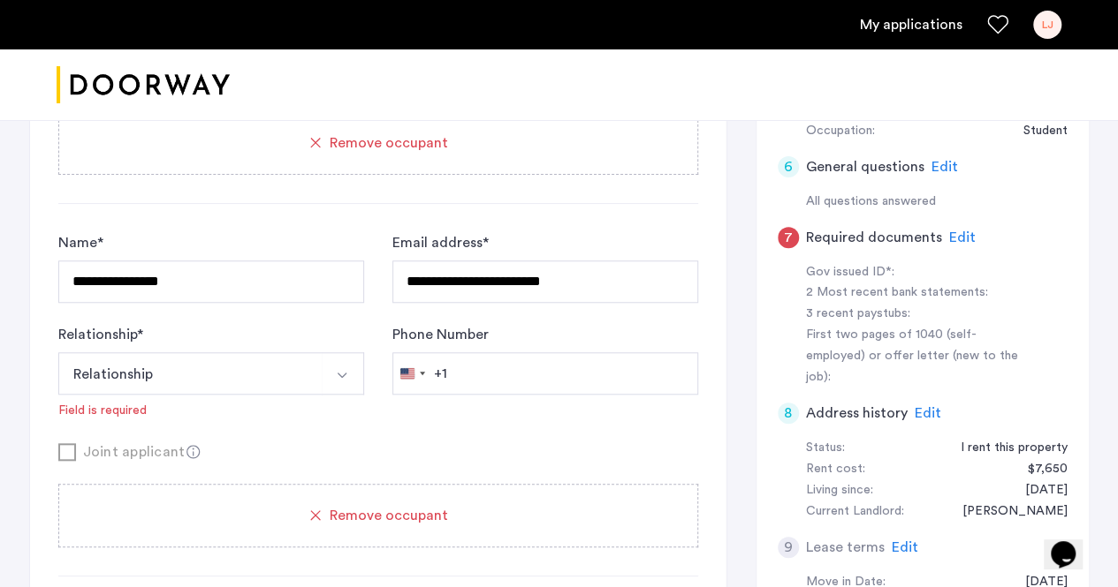
click at [277, 358] on button "Relationship" at bounding box center [190, 373] width 264 height 42
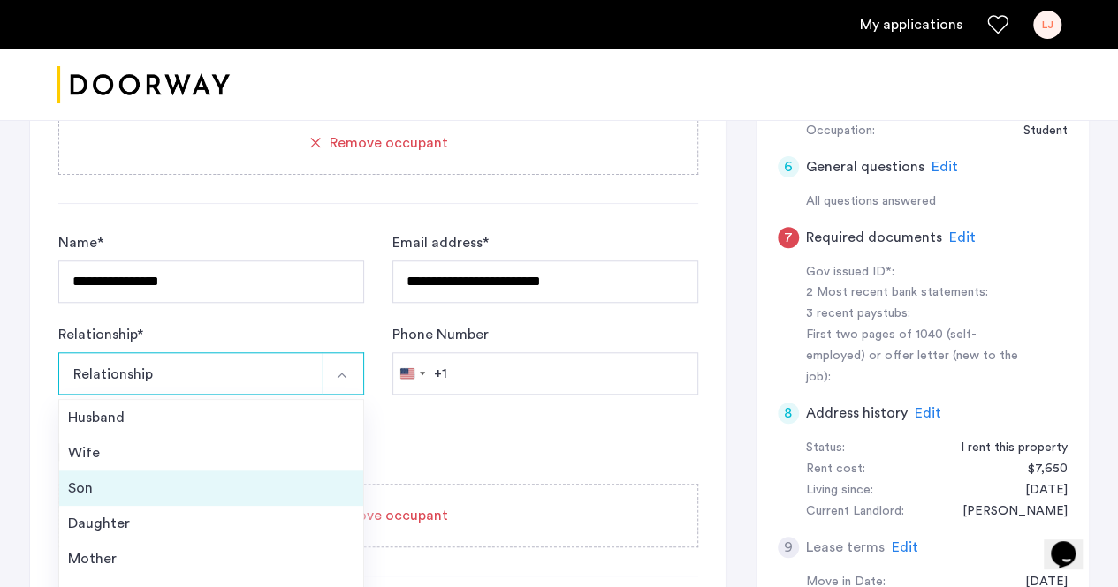
scroll to position [63, 0]
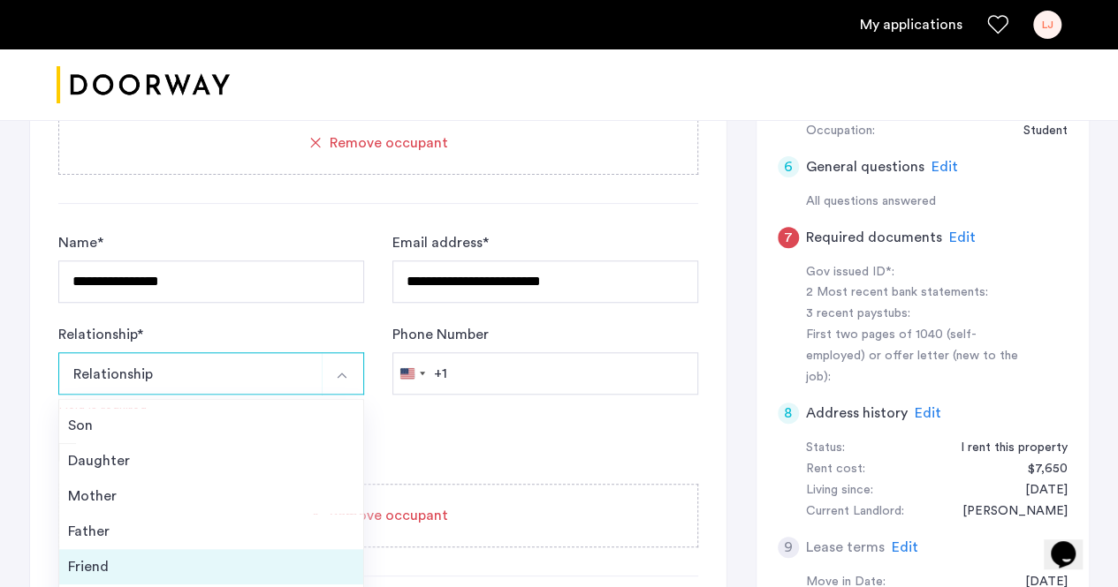
click at [212, 557] on div "Friend" at bounding box center [211, 567] width 286 height 21
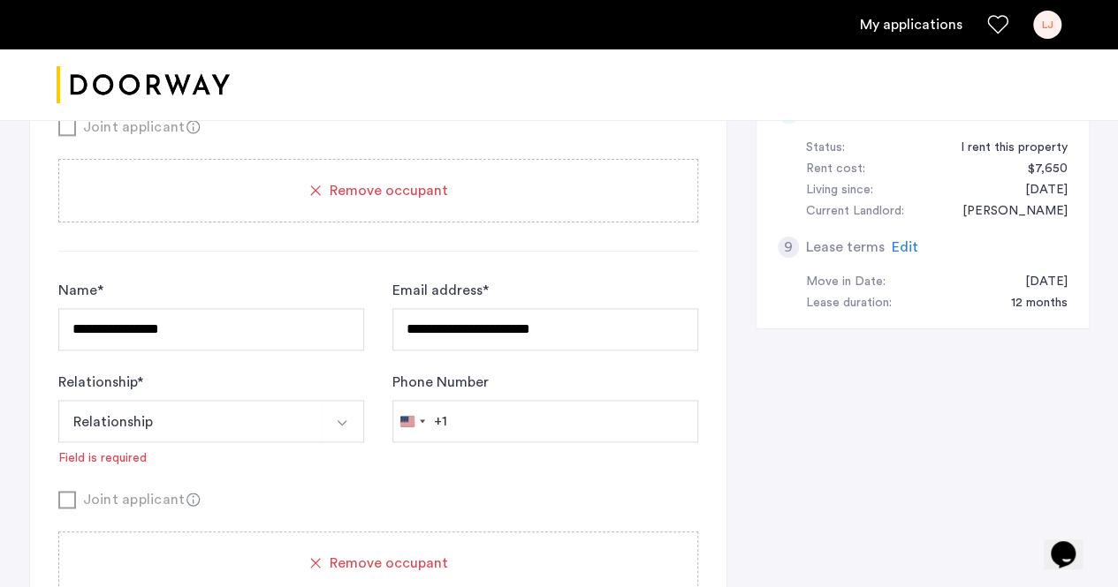
scroll to position [970, 0]
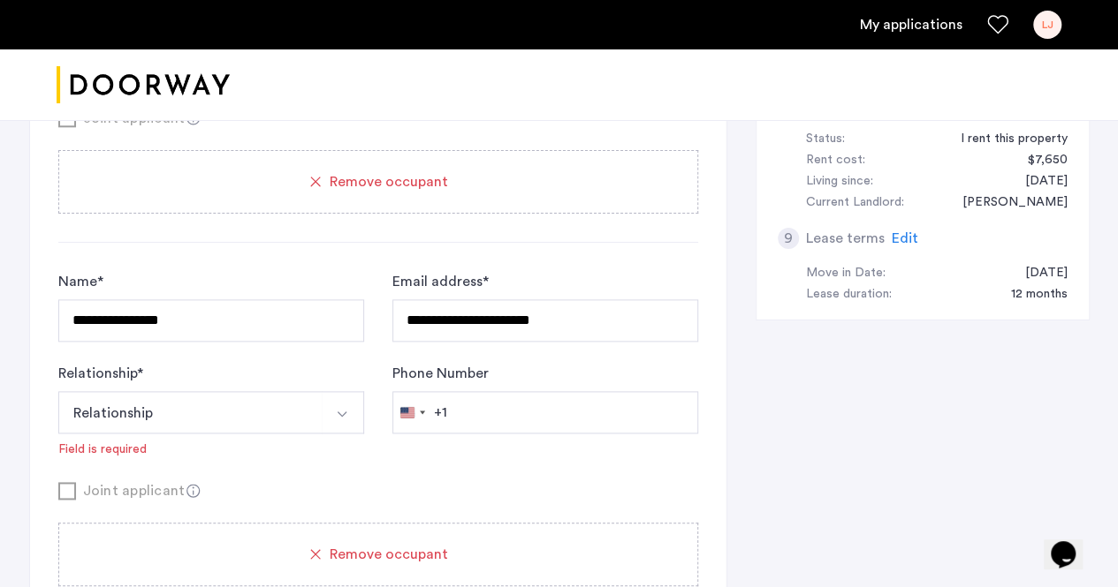
click at [332, 391] on button "Select option" at bounding box center [343, 412] width 42 height 42
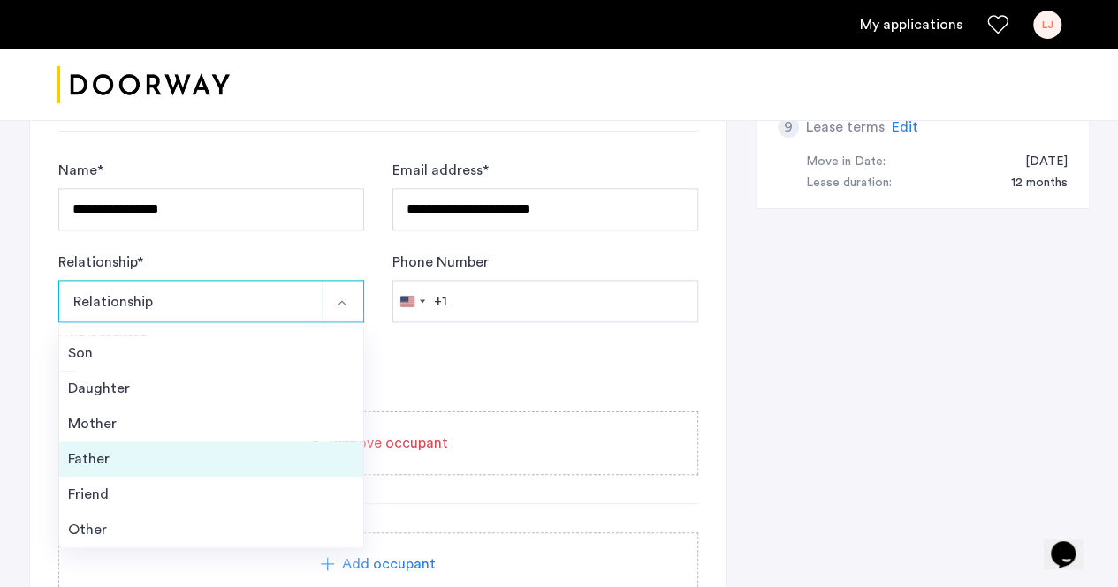
scroll to position [1085, 0]
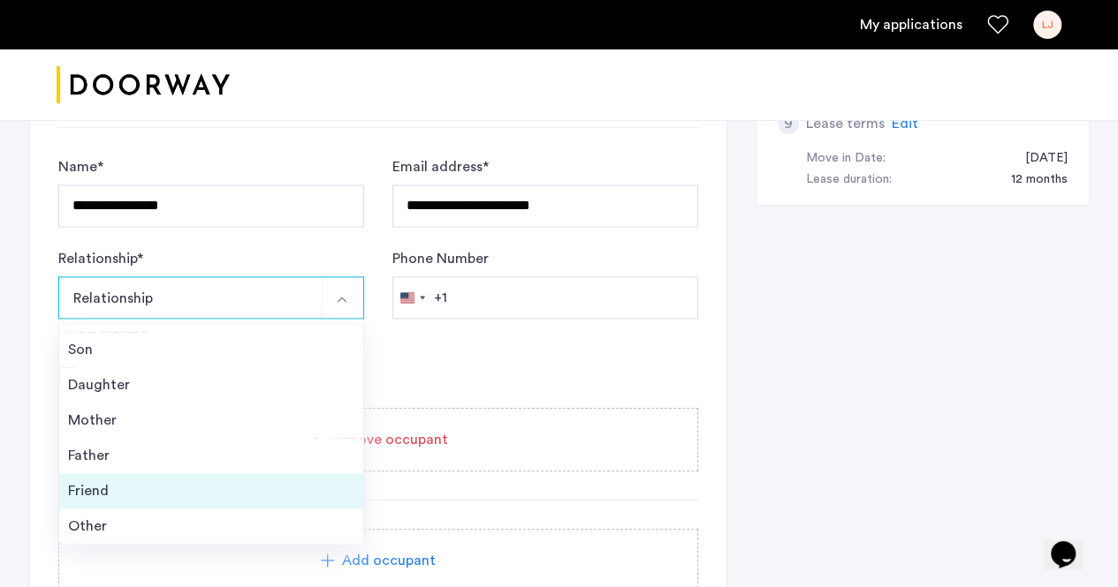
click at [208, 496] on div "Friend" at bounding box center [211, 491] width 286 height 21
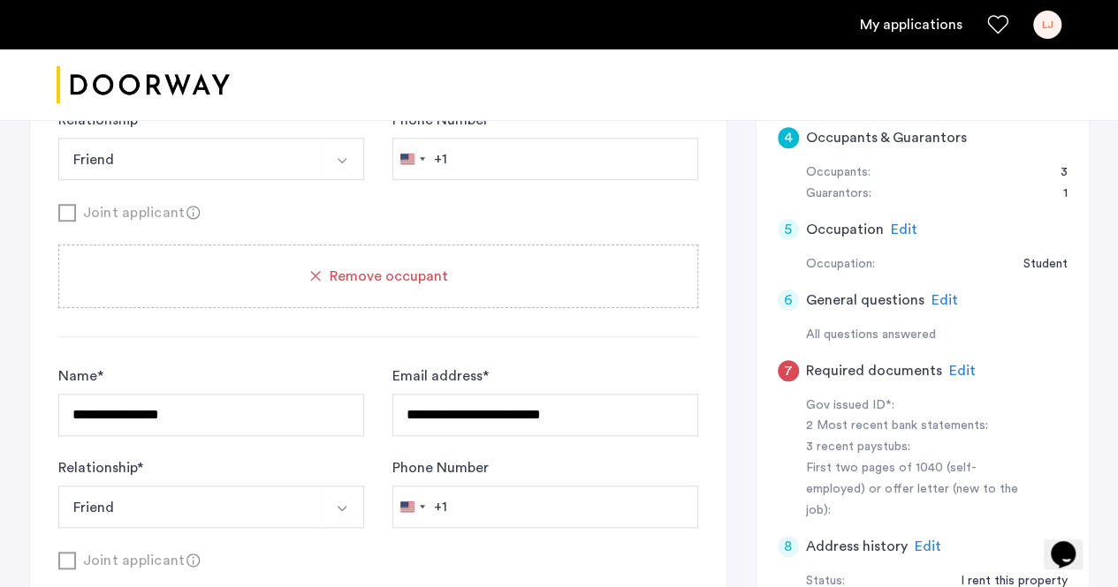
scroll to position [456, 0]
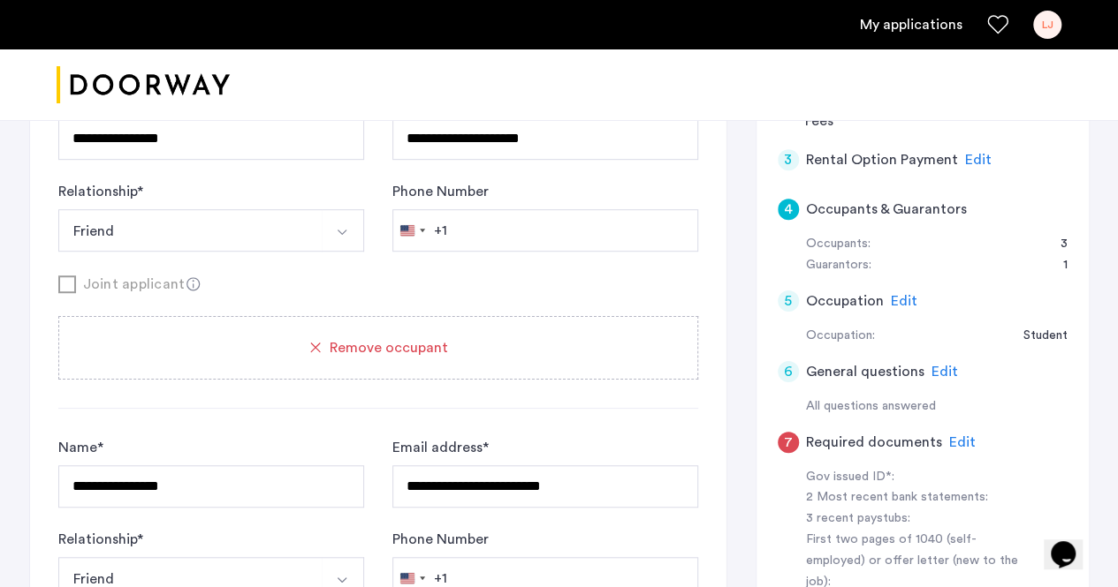
click at [903, 299] on span "Edit" at bounding box center [903, 301] width 27 height 14
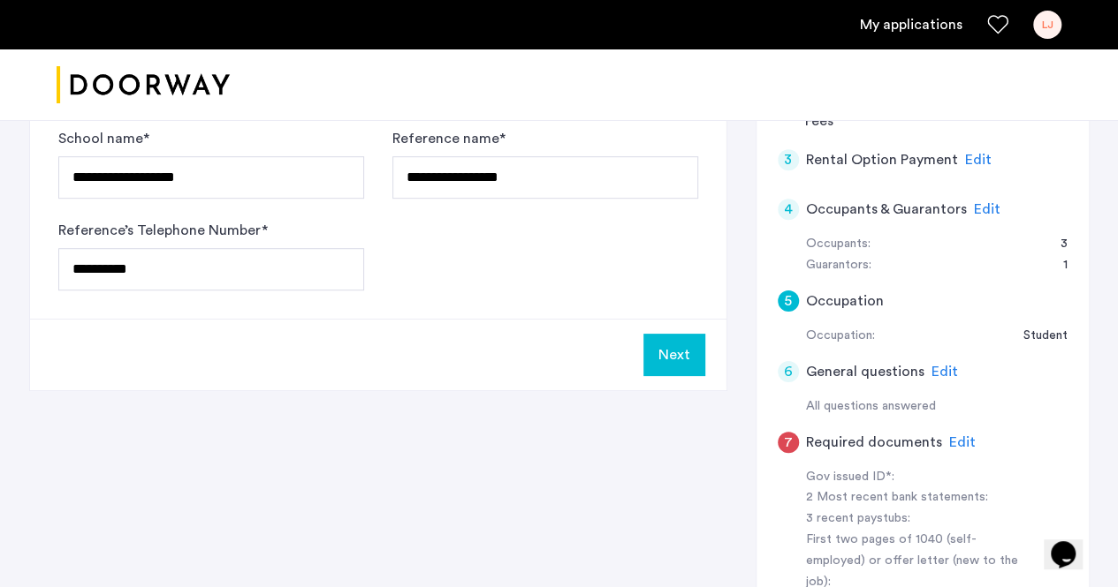
scroll to position [426, 0]
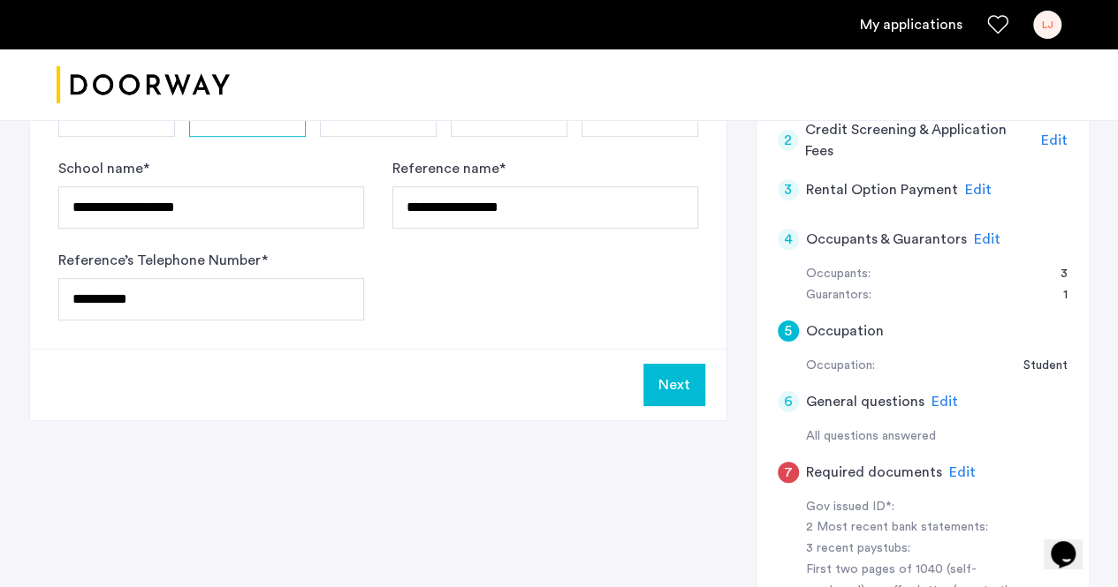
click at [686, 374] on button "Next" at bounding box center [674, 385] width 62 height 42
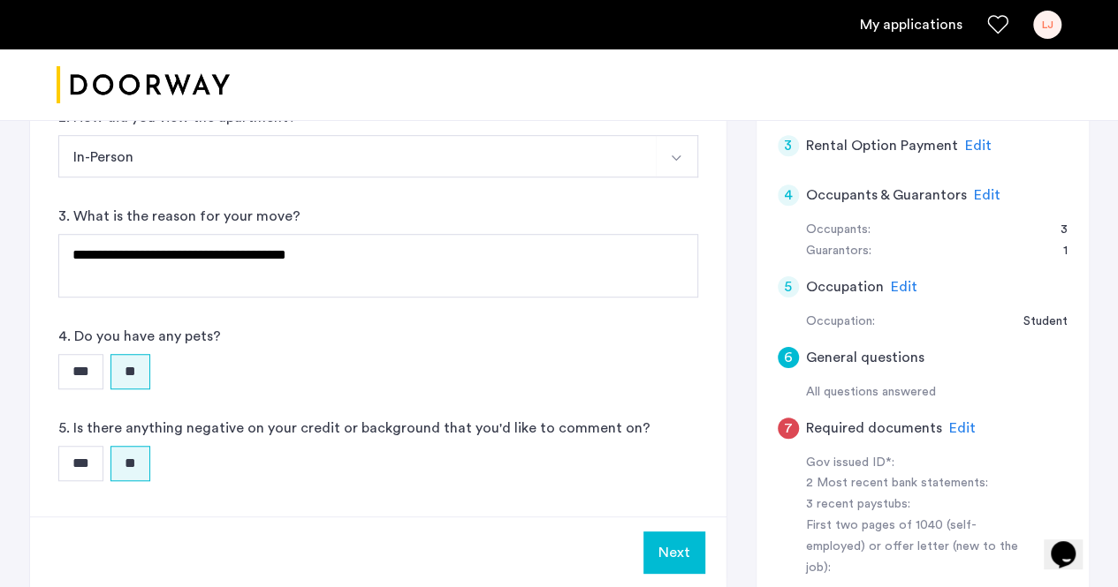
scroll to position [599, 0]
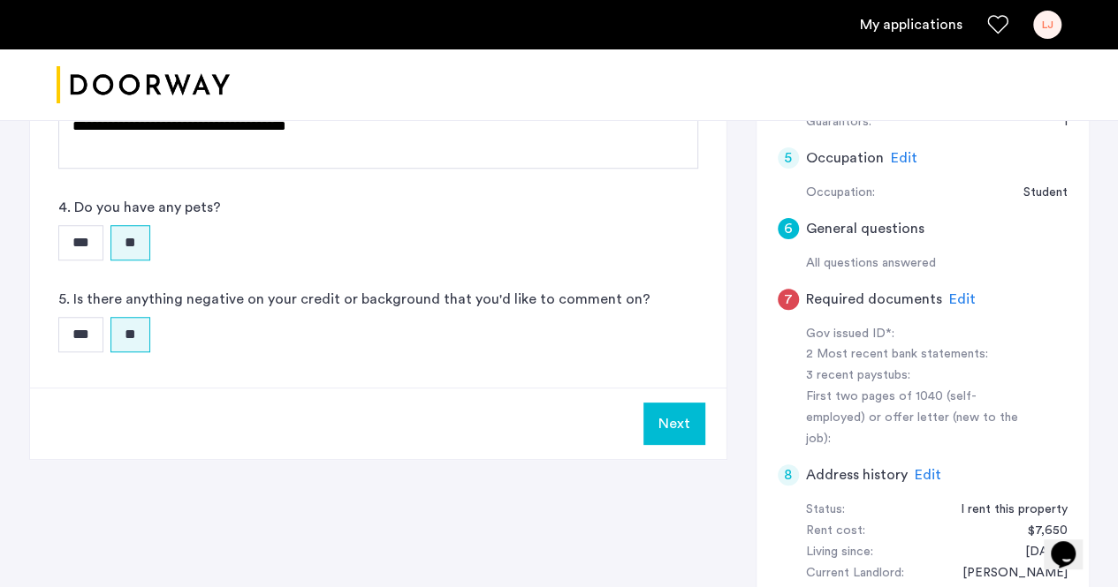
click at [678, 428] on button "Next" at bounding box center [674, 424] width 62 height 42
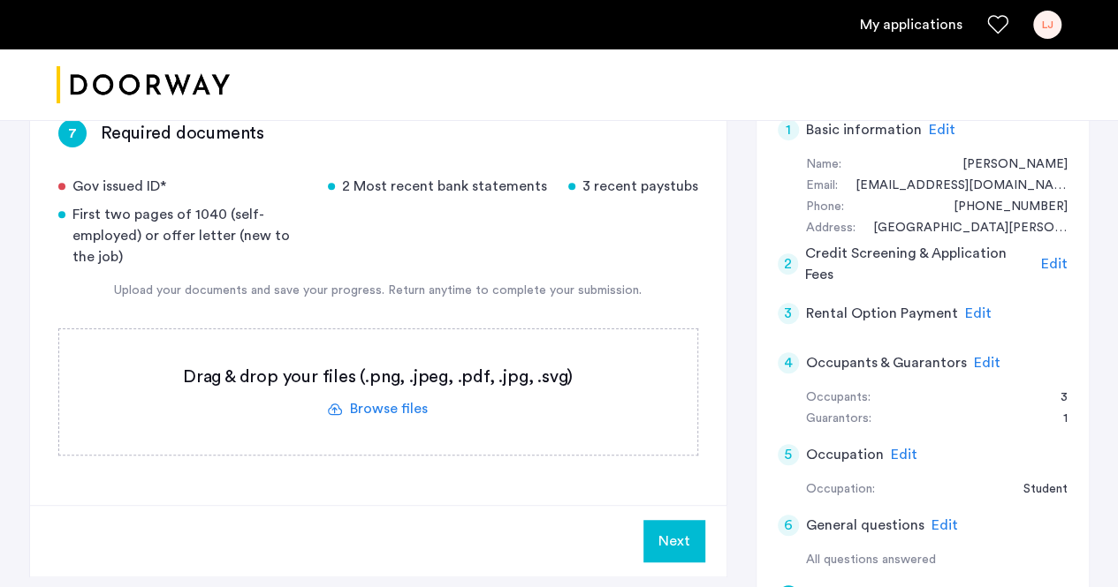
scroll to position [306, 0]
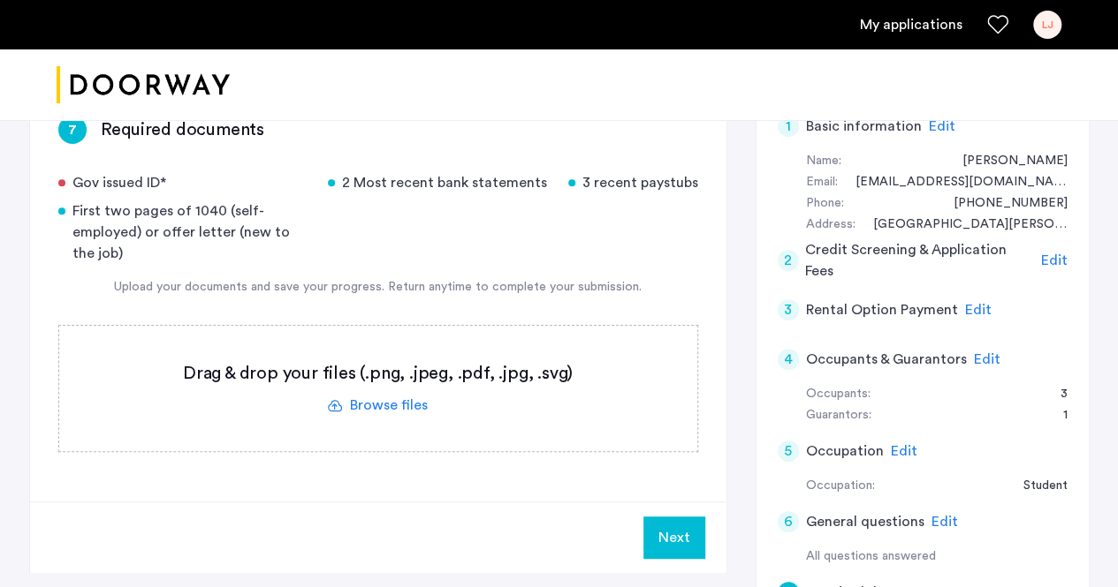
click at [390, 405] on label at bounding box center [378, 388] width 638 height 125
click at [0, 0] on input "file" at bounding box center [0, 0] width 0 height 0
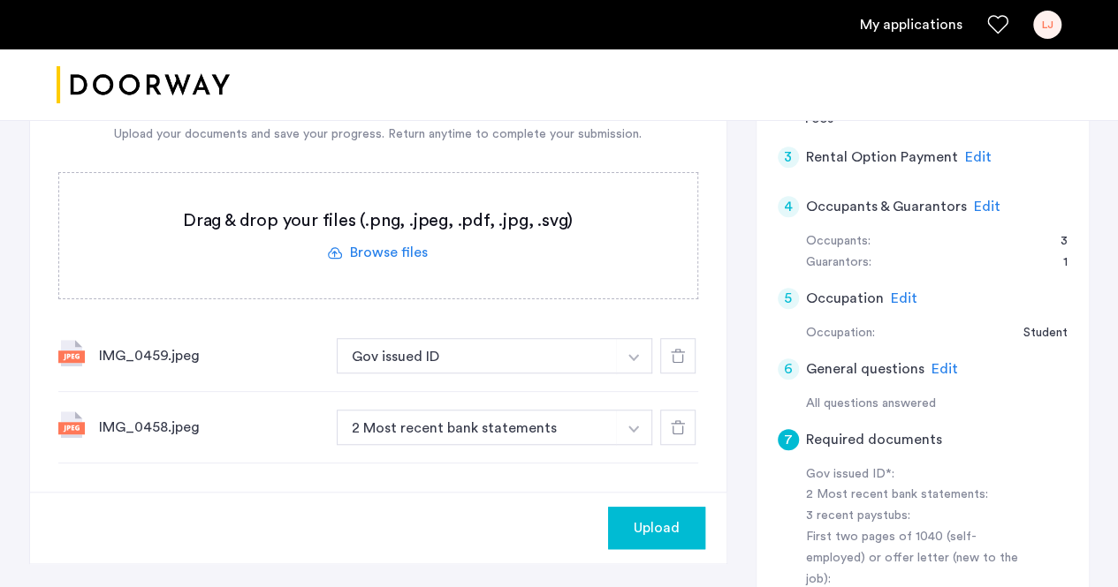
scroll to position [464, 0]
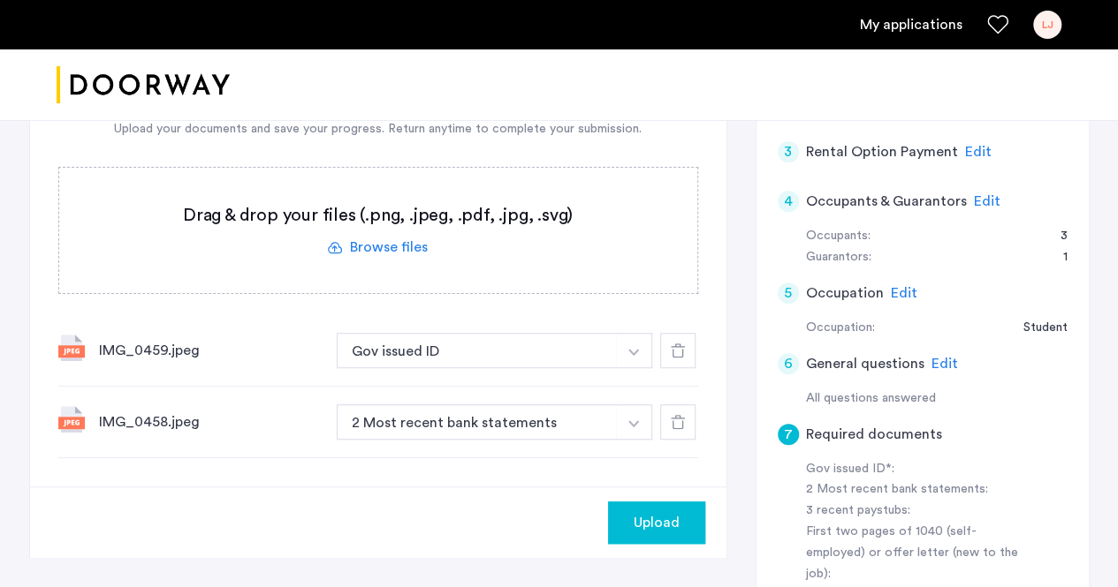
click at [597, 387] on div "IMG_0458.jpeg 2 Most recent bank statements + 2 Most recent bank statements 3 r…" at bounding box center [378, 423] width 640 height 72
click at [626, 368] on button "button" at bounding box center [634, 350] width 36 height 35
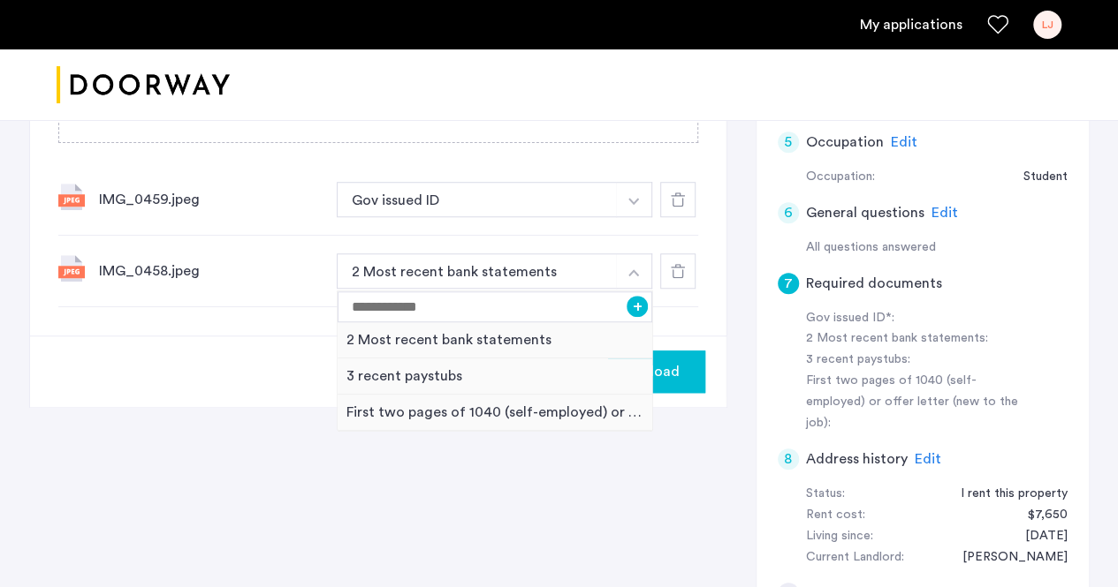
scroll to position [619, 0]
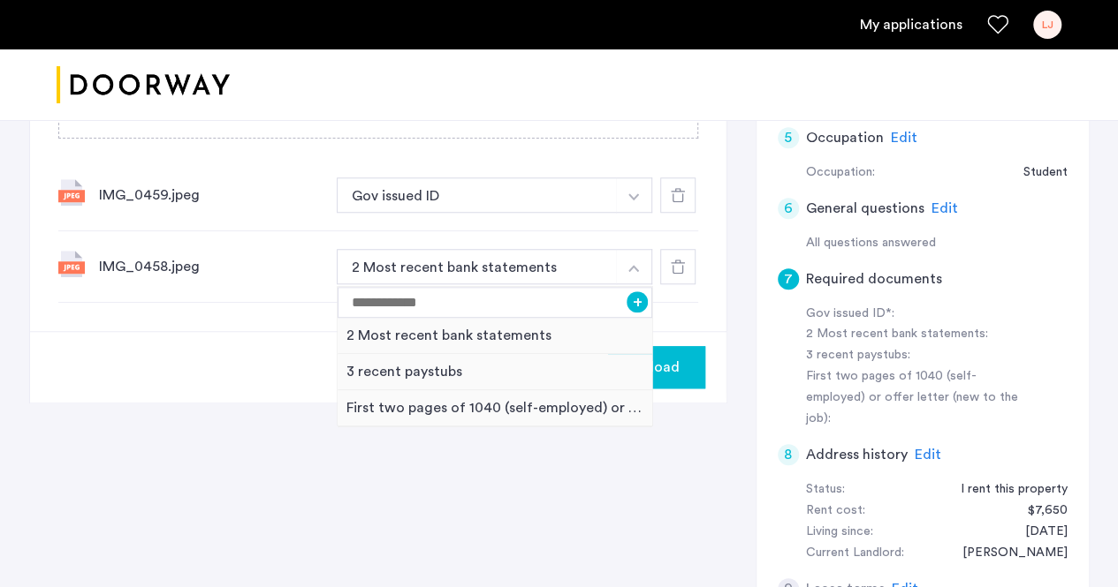
click at [265, 226] on div "IMG_0459.jpeg Gov issued ID + 2 Most recent bank statements 3 recent paystubs F…" at bounding box center [378, 196] width 640 height 72
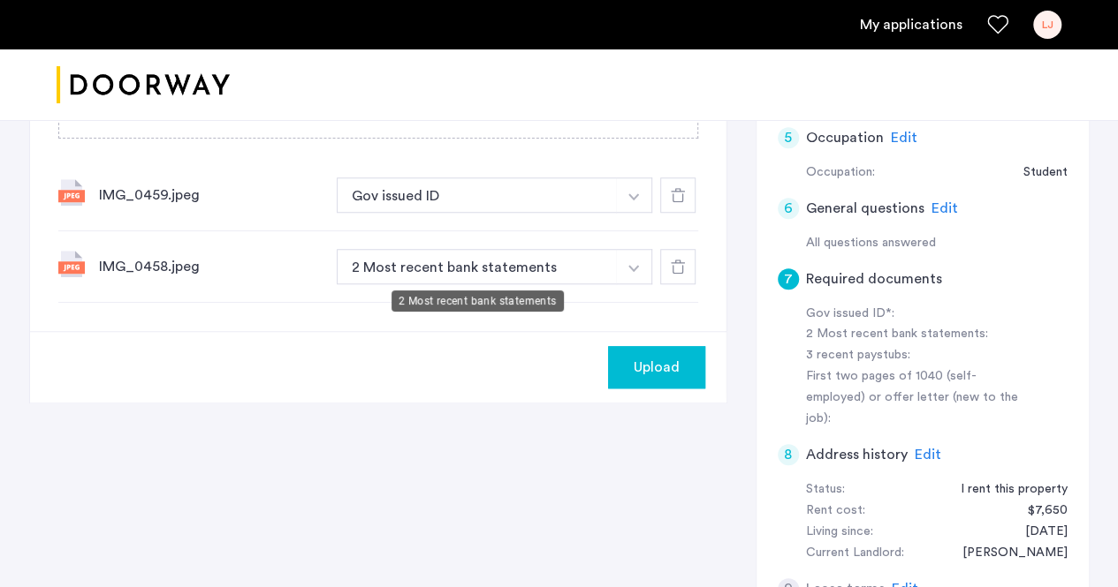
click at [622, 213] on button "button" at bounding box center [634, 195] width 36 height 35
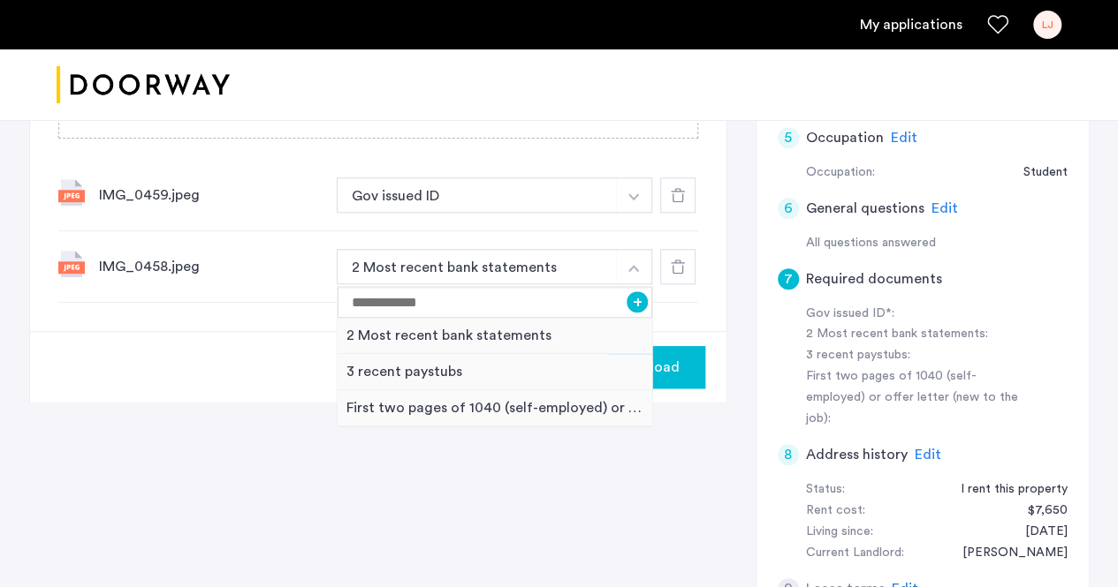
click at [633, 179] on button "button" at bounding box center [634, 195] width 36 height 35
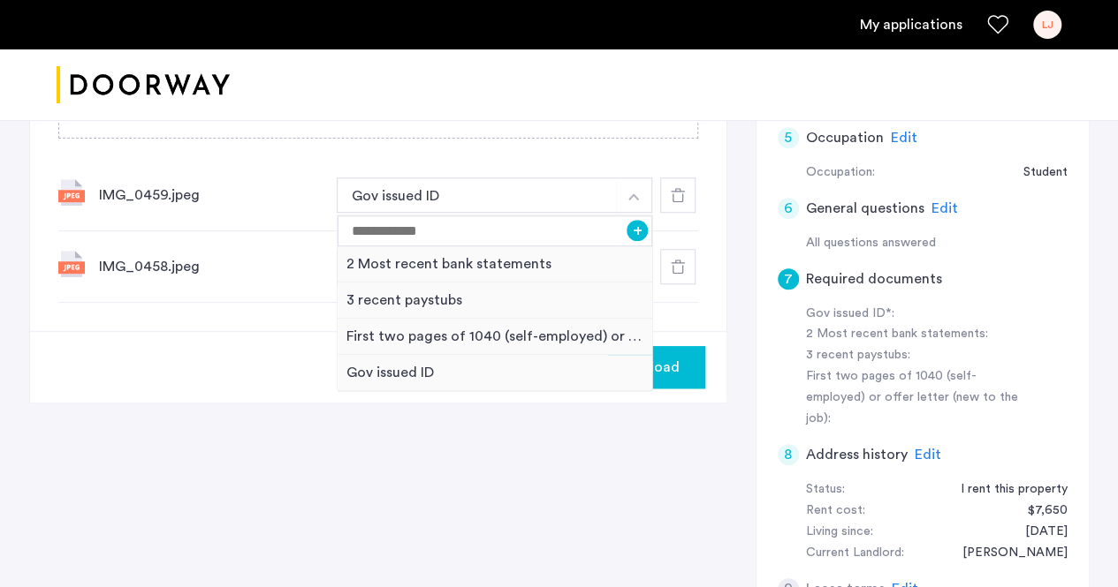
click at [680, 189] on use at bounding box center [678, 195] width 14 height 14
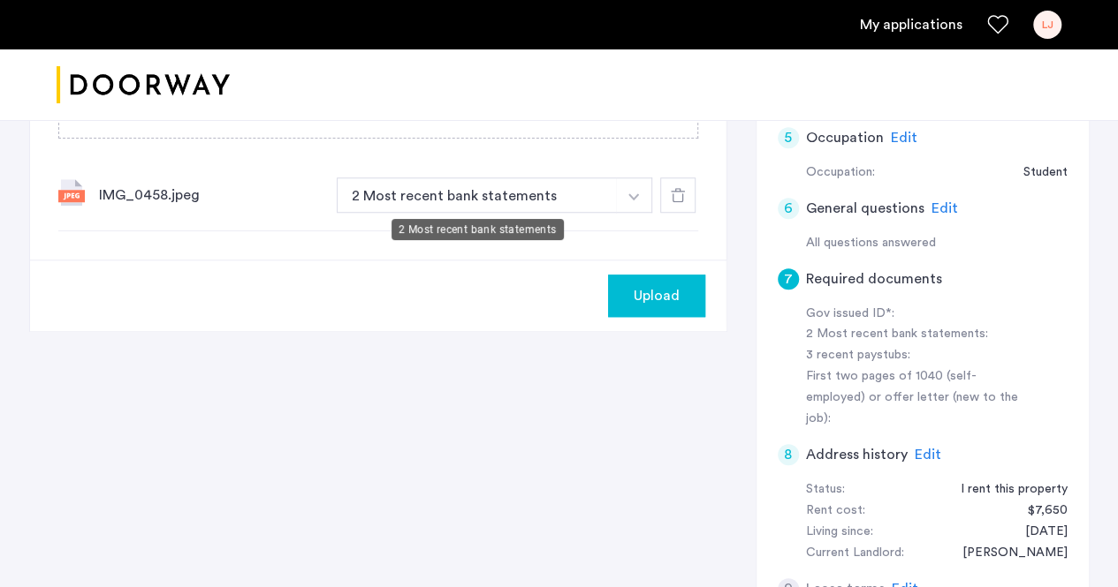
click at [613, 186] on button "2 Most recent bank statements" at bounding box center [477, 195] width 281 height 35
click at [625, 188] on button "button" at bounding box center [634, 195] width 36 height 35
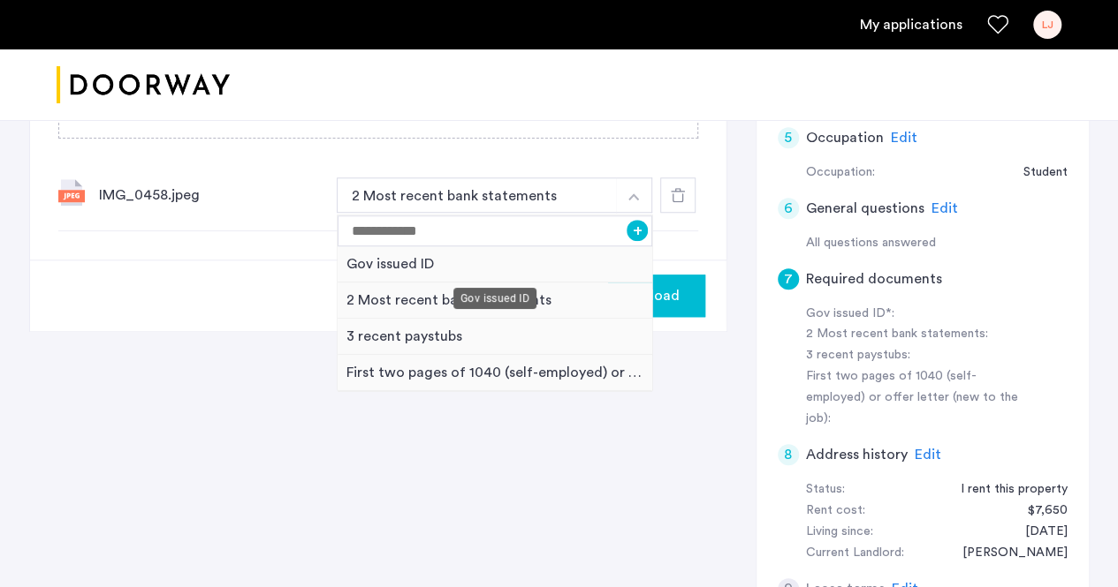
click at [458, 263] on div "Gov issued ID" at bounding box center [494, 264] width 315 height 36
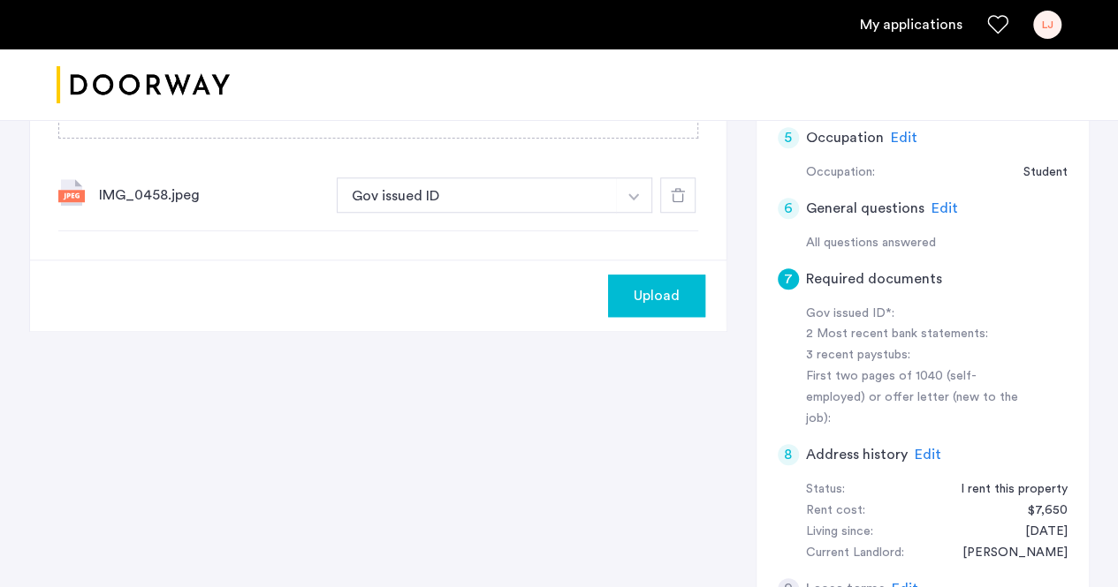
click at [125, 196] on div "IMG_0458.jpeg" at bounding box center [211, 195] width 224 height 21
click at [519, 242] on div "7 Required documents Gov issued ID* 2 Most recent bank statements 3 recent pays…" at bounding box center [378, 17] width 696 height 486
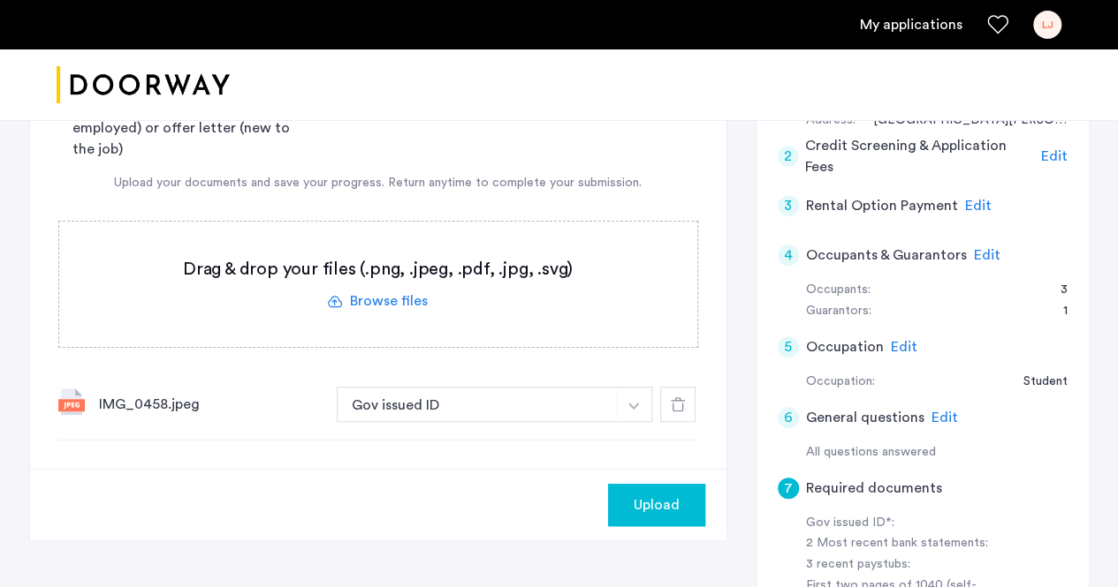
scroll to position [409, 0]
click at [640, 510] on span "Upload" at bounding box center [656, 506] width 46 height 21
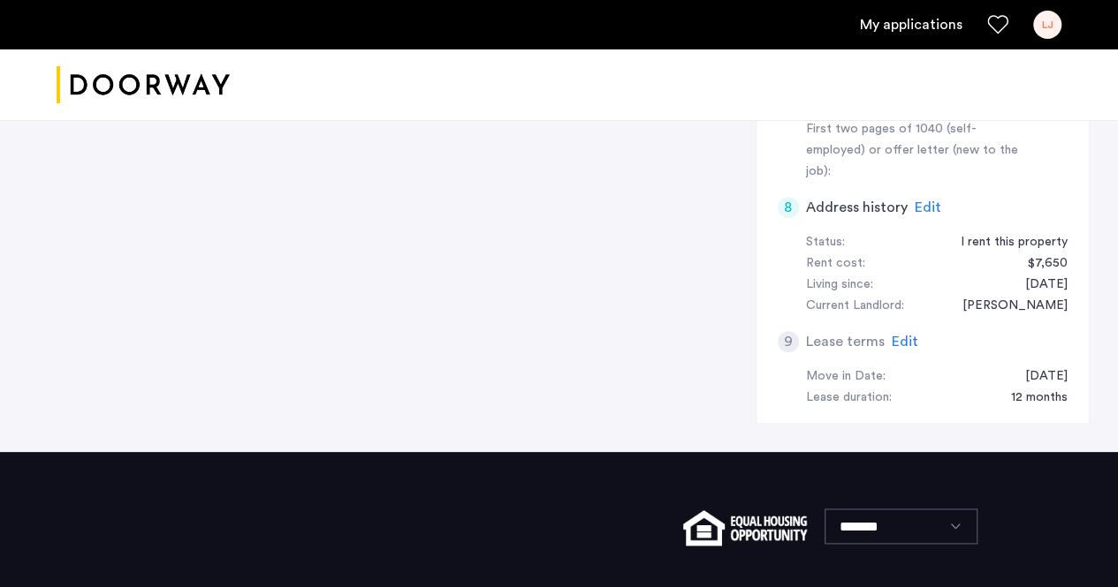
scroll to position [869, 0]
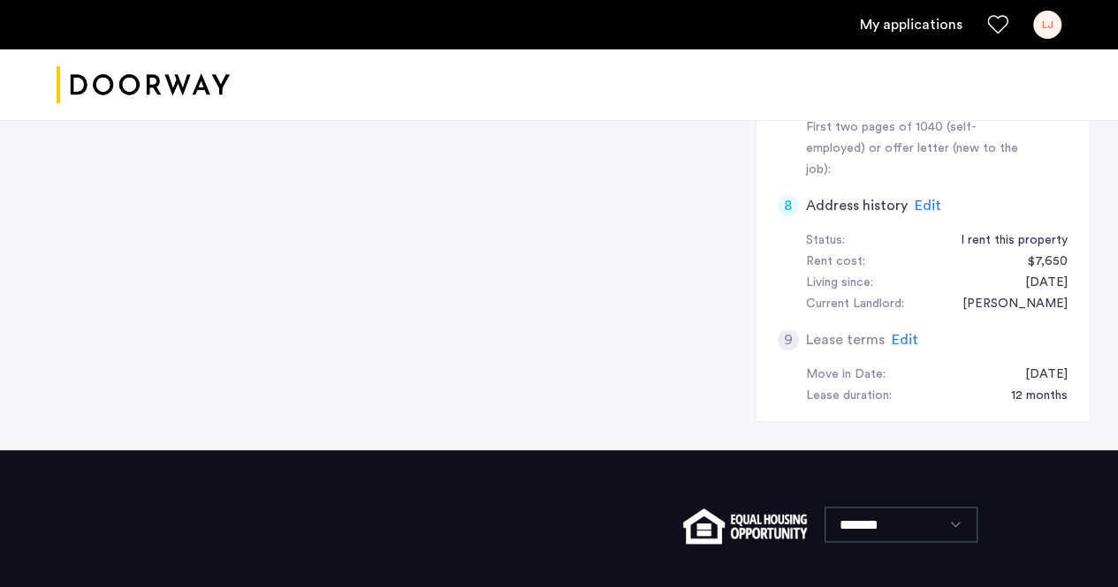
click at [919, 199] on span "Edit" at bounding box center [927, 206] width 27 height 14
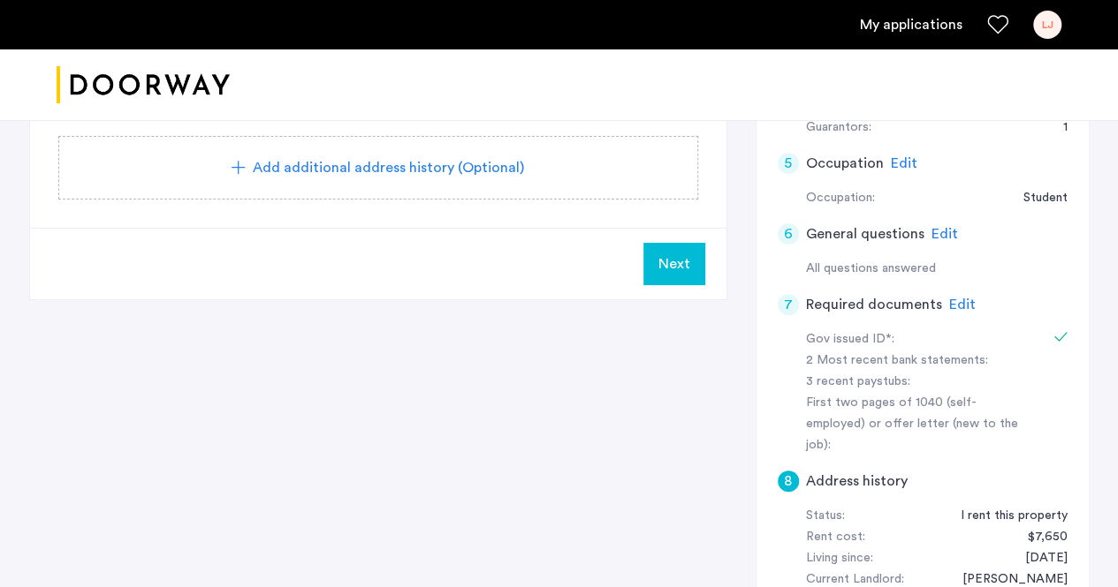
scroll to position [784, 0]
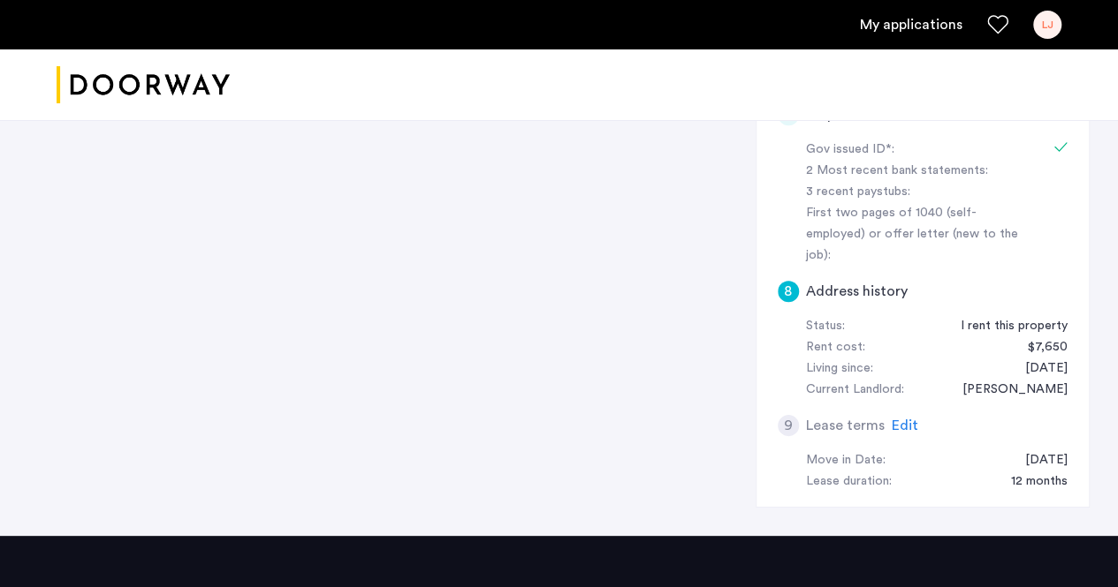
click at [906, 419] on span "Edit" at bounding box center [904, 426] width 27 height 14
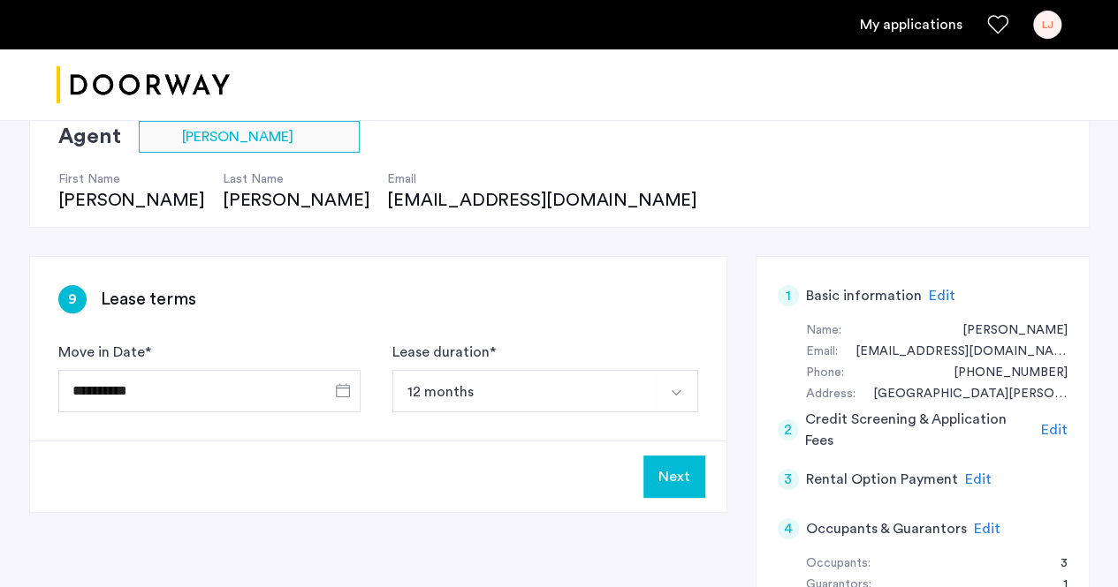
scroll to position [135, 0]
click at [426, 360] on label "Lease duration *" at bounding box center [443, 353] width 103 height 21
click at [426, 388] on button "12 months" at bounding box center [524, 392] width 264 height 42
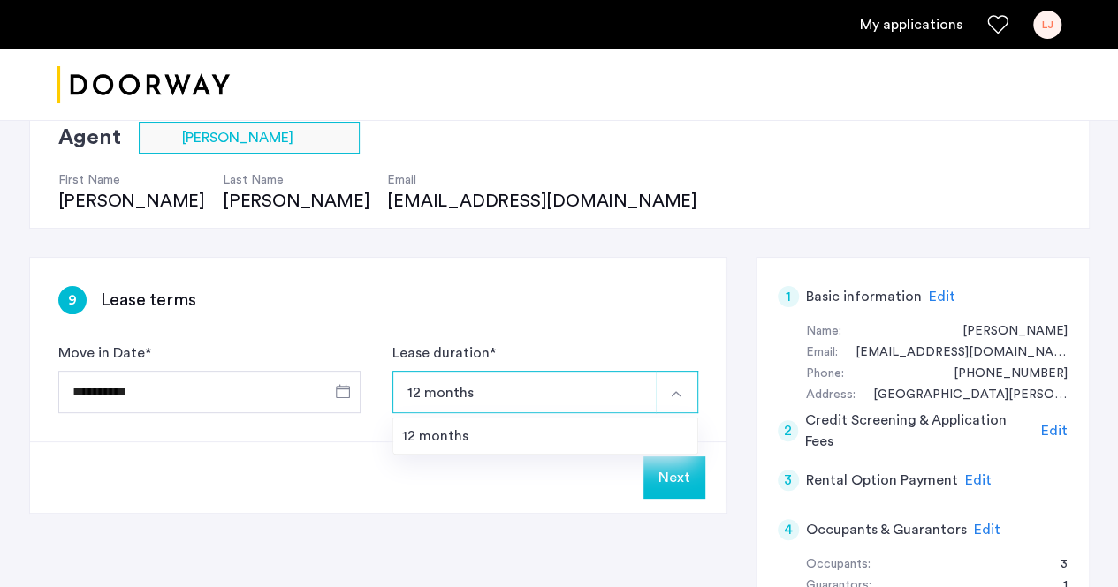
click at [512, 300] on div "9 Lease terms" at bounding box center [378, 300] width 640 height 28
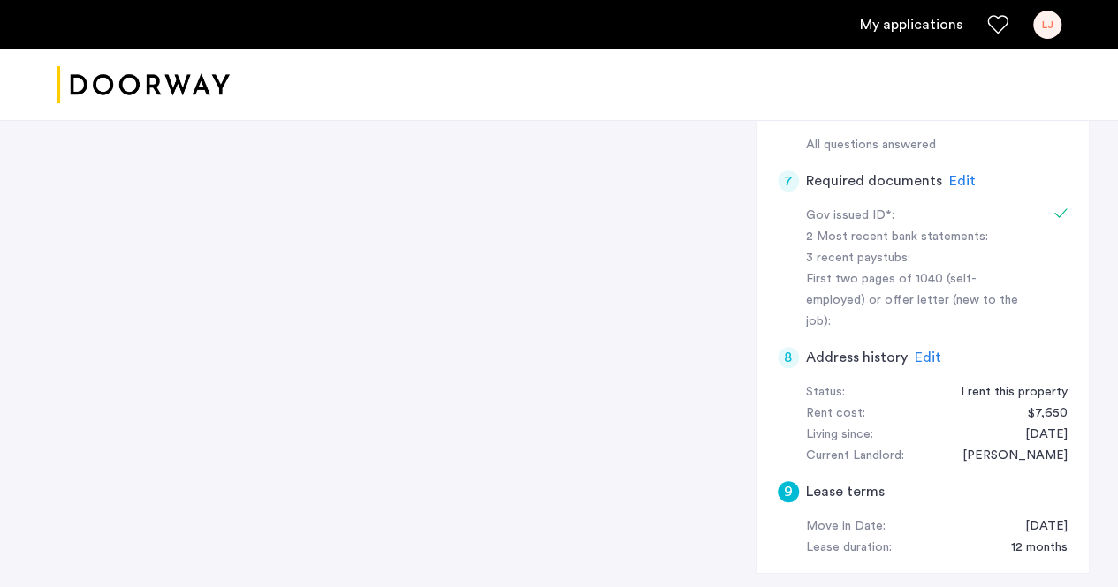
scroll to position [720, 0]
click at [959, 171] on span "Edit" at bounding box center [962, 178] width 27 height 14
